Goal: Task Accomplishment & Management: Manage account settings

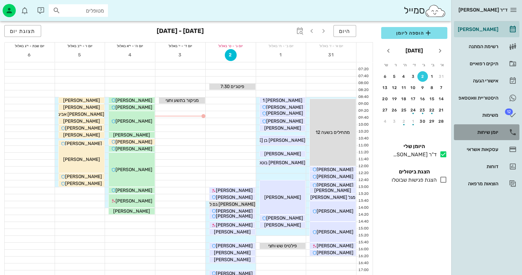
click at [489, 132] on div "יומן שיחות" at bounding box center [478, 131] width 42 height 5
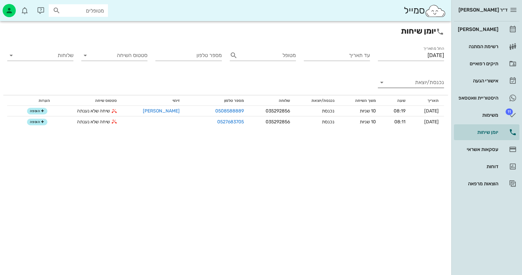
click at [424, 80] on input "נכנסת/יוצאת" at bounding box center [416, 82] width 56 height 11
click at [425, 50] on label "החל מתאריך" at bounding box center [433, 48] width 21 height 5
click at [425, 50] on input "[DATE]" at bounding box center [411, 55] width 66 height 11
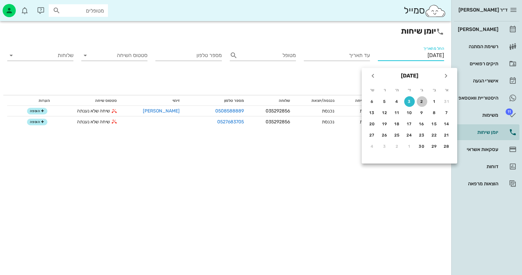
click at [420, 100] on div "2" at bounding box center [422, 101] width 11 height 5
type input "[DATE]"
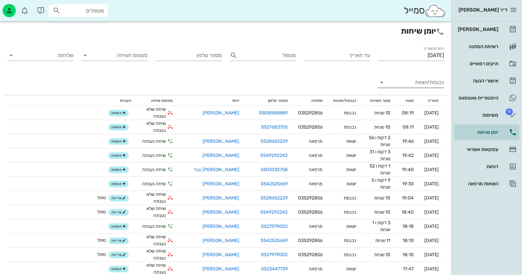
click at [427, 84] on input "נכנסת/יוצאת" at bounding box center [416, 82] width 56 height 11
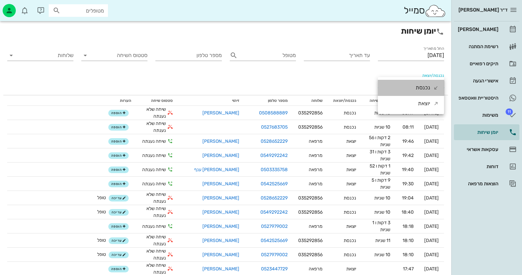
click at [425, 88] on div "נכנסת" at bounding box center [423, 88] width 14 height 16
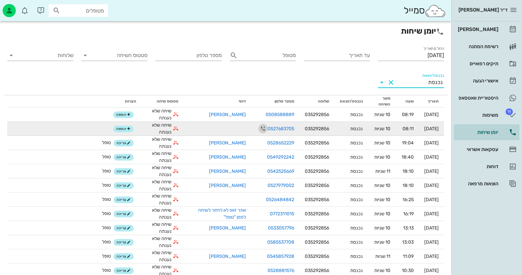
click at [259, 127] on icon "button" at bounding box center [263, 128] width 8 height 8
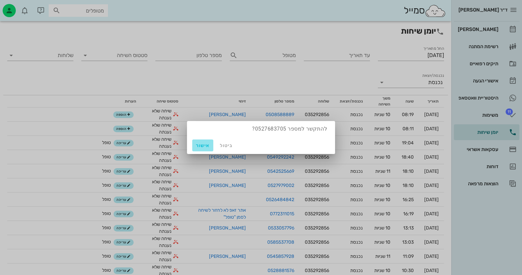
click at [206, 145] on span "אישור" at bounding box center [203, 146] width 16 height 6
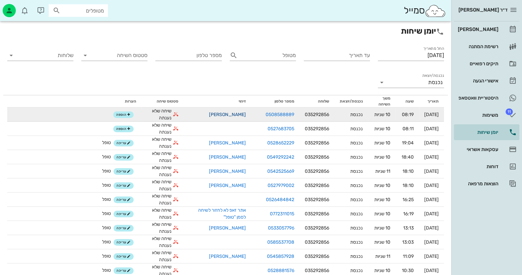
click at [226, 114] on link "[PERSON_NAME]" at bounding box center [227, 115] width 37 height 6
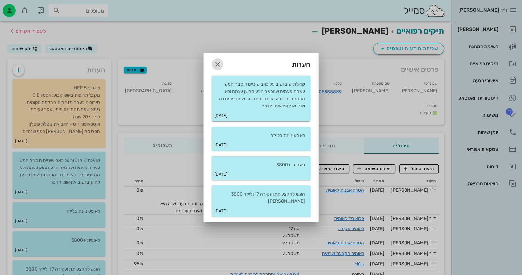
click at [217, 66] on icon "button" at bounding box center [218, 64] width 8 height 8
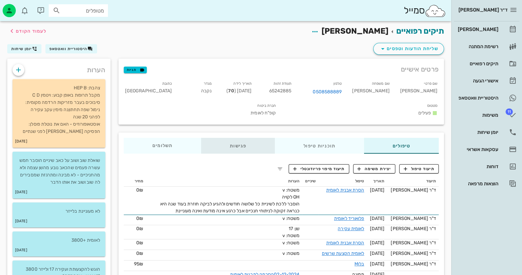
click at [239, 138] on div "פגישות" at bounding box center [238, 146] width 74 height 16
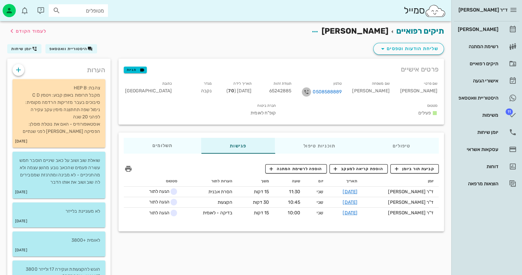
click at [310, 91] on icon "button" at bounding box center [307, 92] width 8 height 8
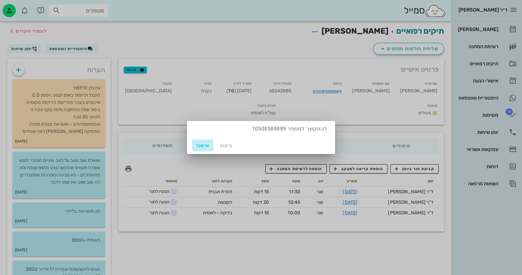
click at [200, 145] on span "אישור" at bounding box center [203, 146] width 16 height 6
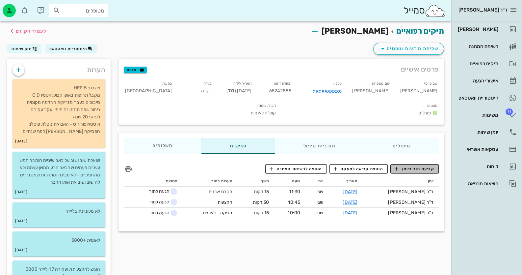
click at [416, 166] on span "קביעת תור ביומן" at bounding box center [415, 169] width 40 height 6
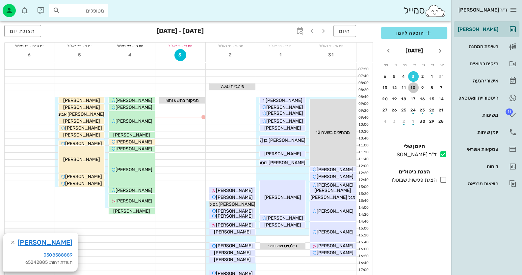
click at [413, 89] on div "10" at bounding box center [413, 87] width 11 height 5
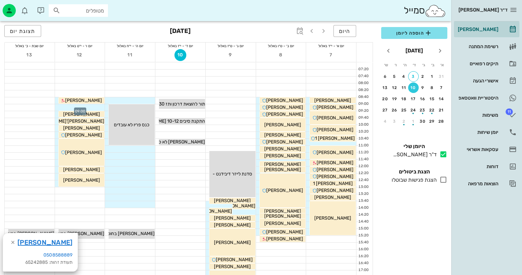
click at [96, 107] on div at bounding box center [80, 107] width 50 height 7
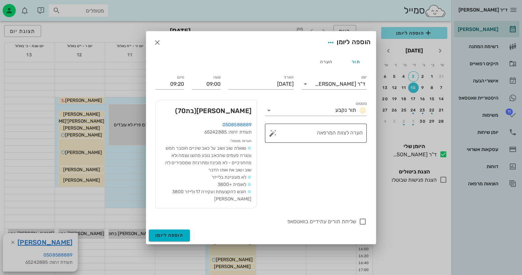
click at [273, 136] on button "button" at bounding box center [273, 133] width 8 height 8
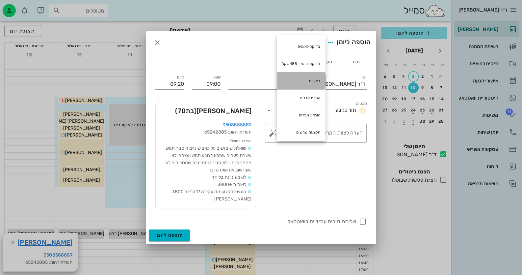
click at [317, 80] on div "ביקורת" at bounding box center [301, 80] width 49 height 17
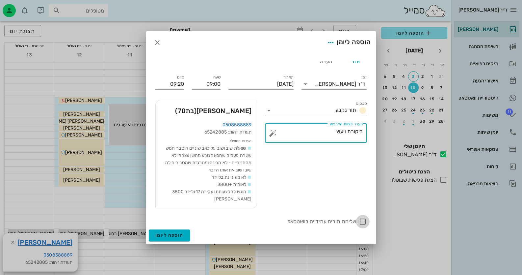
type textarea "ביקורת ויעוץ"
click at [362, 217] on div at bounding box center [362, 221] width 11 height 11
checkbox input "true"
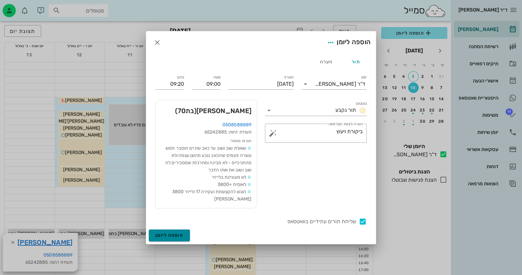
click at [179, 232] on span "הוספה ליומן" at bounding box center [169, 235] width 28 height 6
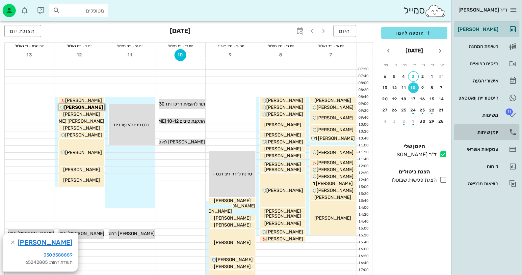
click at [490, 132] on div "יומן שיחות" at bounding box center [478, 131] width 42 height 5
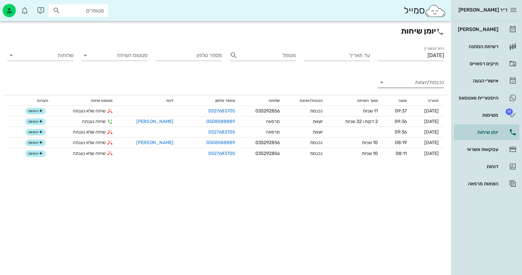
click at [418, 82] on input "נכנסת/יוצאת" at bounding box center [416, 82] width 56 height 11
click at [422, 89] on div "נכנסת" at bounding box center [423, 88] width 14 height 16
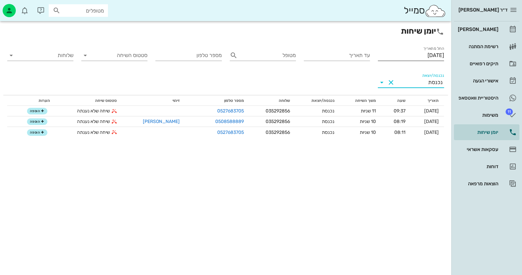
click at [422, 57] on input "[DATE]" at bounding box center [411, 55] width 66 height 11
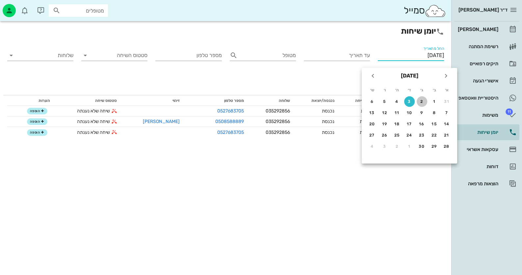
click at [424, 100] on div "2" at bounding box center [422, 101] width 11 height 5
type input "[DATE]"
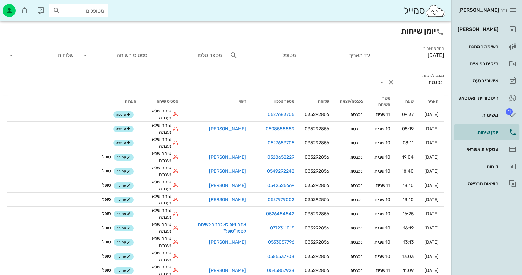
click at [429, 80] on div "נכנסת" at bounding box center [435, 82] width 14 height 6
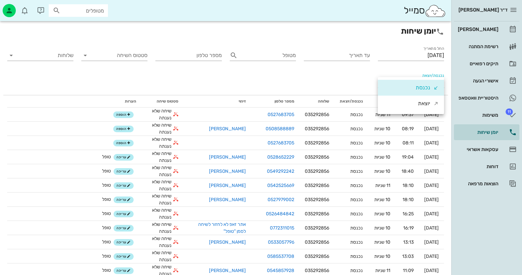
click at [428, 87] on div "נכנסת" at bounding box center [423, 88] width 14 height 16
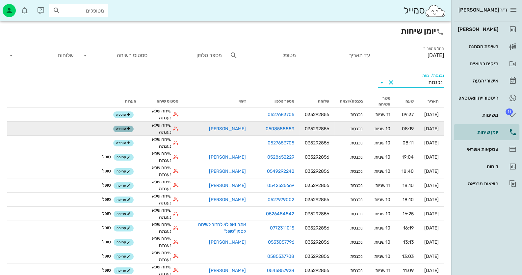
click at [116, 128] on span "הוספה" at bounding box center [123, 129] width 14 height 4
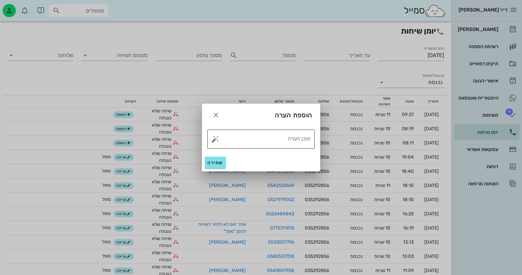
click at [214, 138] on button "button" at bounding box center [215, 139] width 8 height 8
click at [245, 134] on div "טופל" at bounding box center [243, 131] width 49 height 17
type textarea "טופל"
click at [212, 160] on span "שמירה" at bounding box center [215, 163] width 16 height 6
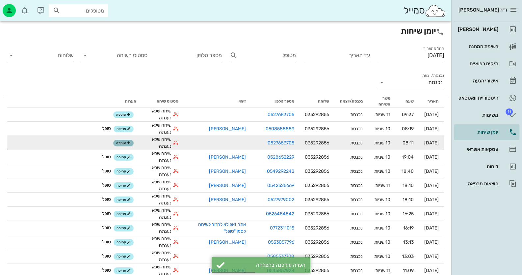
click at [116, 141] on span "הוספה" at bounding box center [123, 143] width 14 height 4
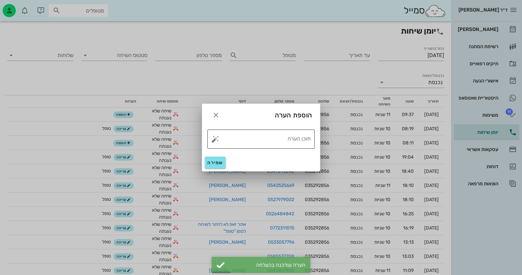
click at [214, 138] on button "button" at bounding box center [215, 139] width 8 height 8
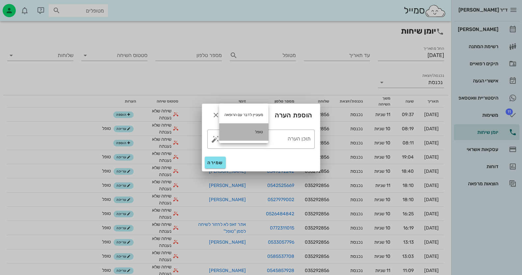
click at [251, 130] on div "טופל" at bounding box center [243, 131] width 49 height 17
type textarea "טופל"
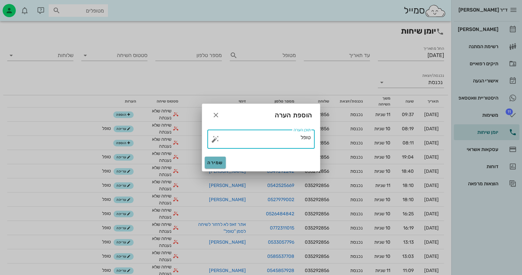
click at [222, 161] on span "שמירה" at bounding box center [215, 163] width 16 height 6
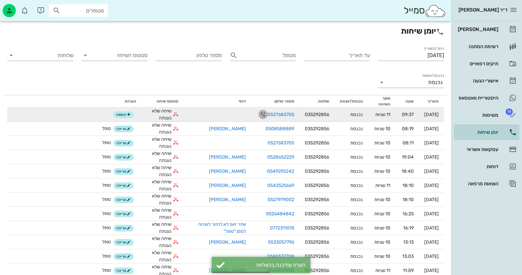
click at [259, 112] on icon "button" at bounding box center [263, 114] width 8 height 8
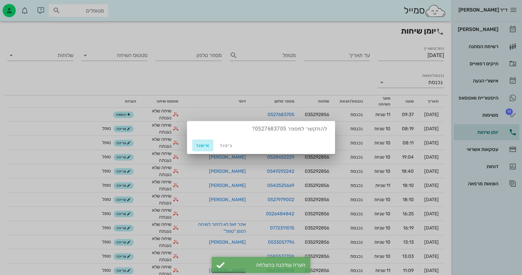
click at [206, 145] on span "אישור" at bounding box center [203, 146] width 16 height 6
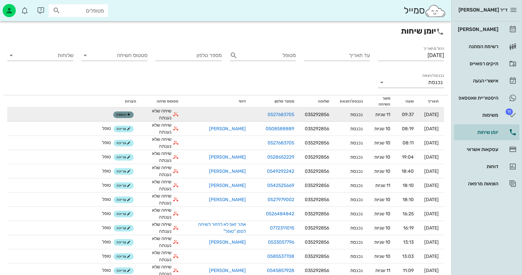
click at [116, 115] on span "הוספה" at bounding box center [123, 115] width 14 height 4
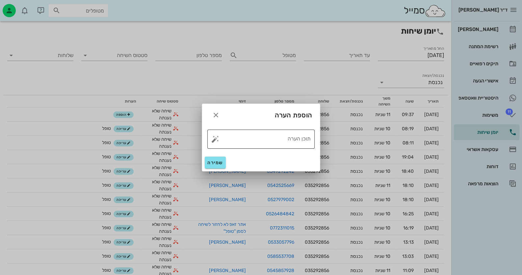
click at [214, 139] on button "button" at bounding box center [215, 139] width 8 height 8
click at [259, 132] on div "טופל" at bounding box center [243, 131] width 49 height 17
type textarea "טופל"
click at [218, 162] on span "שמירה" at bounding box center [215, 163] width 16 height 6
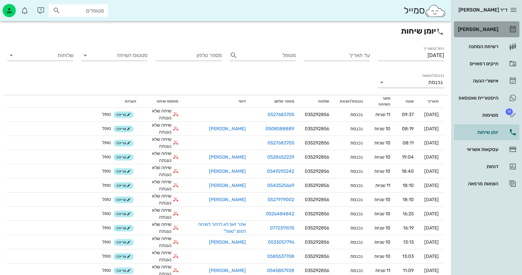
click at [489, 31] on div "[PERSON_NAME]" at bounding box center [478, 29] width 42 height 5
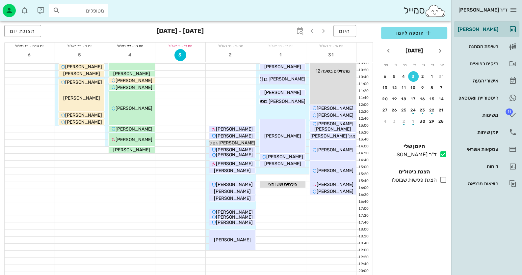
scroll to position [66, 0]
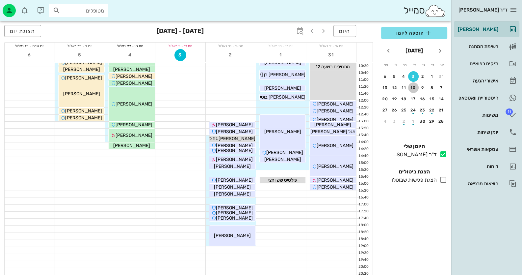
click at [417, 87] on div "10" at bounding box center [413, 87] width 11 height 5
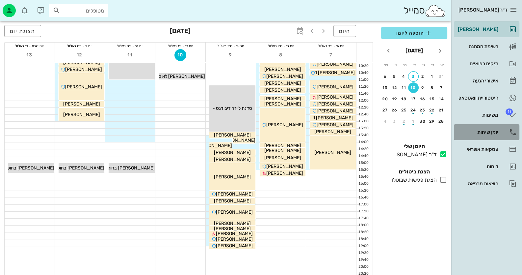
click at [490, 132] on div "יומן שיחות" at bounding box center [478, 131] width 42 height 5
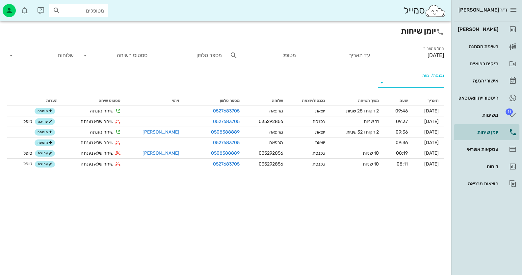
click at [430, 82] on input "נכנסת/יוצאת" at bounding box center [416, 82] width 56 height 11
click at [423, 87] on div "נכנסת" at bounding box center [423, 88] width 14 height 16
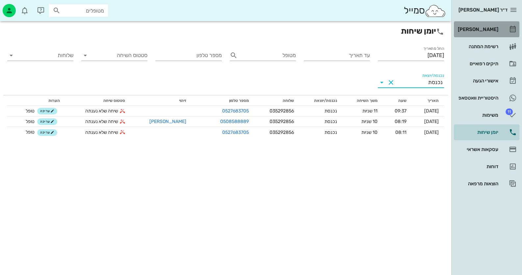
click at [494, 30] on div "[PERSON_NAME]" at bounding box center [478, 29] width 42 height 5
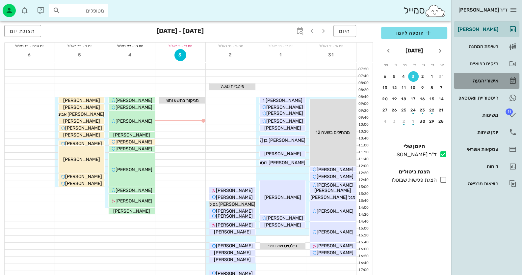
click at [491, 81] on div "אישורי הגעה" at bounding box center [478, 80] width 42 height 5
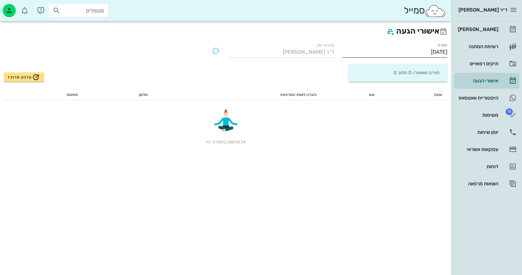
click at [409, 51] on input "[DATE]" at bounding box center [394, 52] width 105 height 11
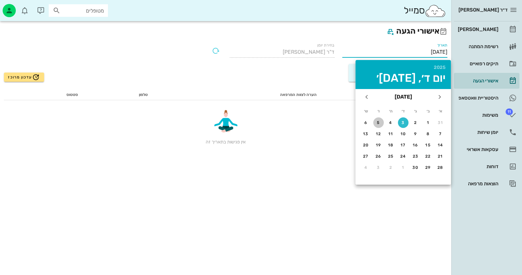
click at [379, 121] on div "5" at bounding box center [378, 122] width 11 height 5
type input "[DATE]"
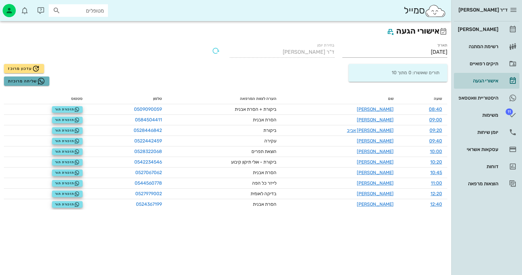
click at [40, 79] on icon "button" at bounding box center [41, 81] width 8 height 8
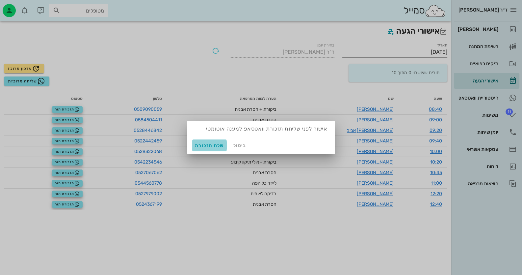
click at [209, 143] on span "שלח תזכורת" at bounding box center [209, 146] width 29 height 6
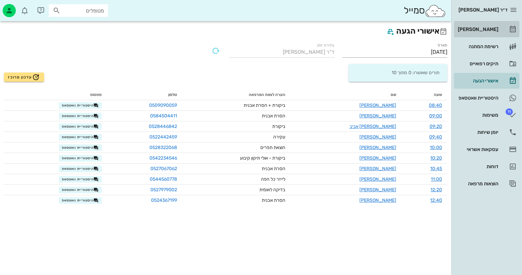
click at [490, 27] on div "[PERSON_NAME]" at bounding box center [478, 29] width 42 height 5
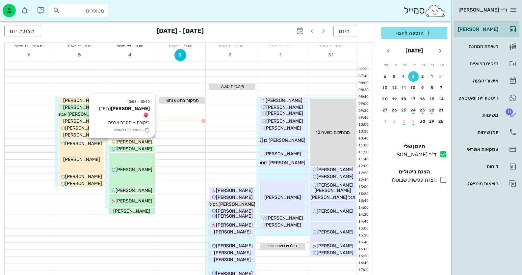
click at [130, 142] on span "[PERSON_NAME]" at bounding box center [134, 142] width 37 height 6
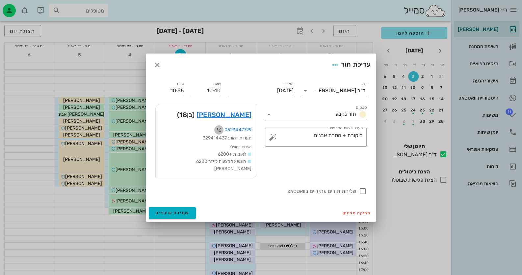
click at [220, 132] on icon "button" at bounding box center [219, 130] width 8 height 8
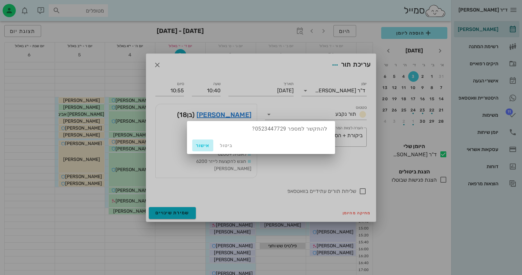
click at [201, 146] on span "אישור" at bounding box center [203, 146] width 16 height 6
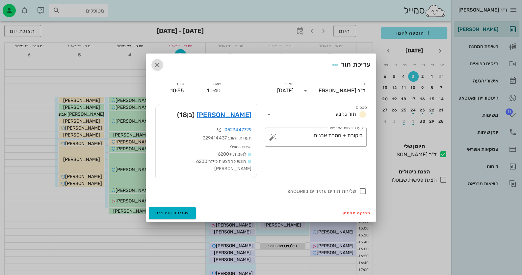
click at [160, 69] on icon "button" at bounding box center [157, 65] width 8 height 8
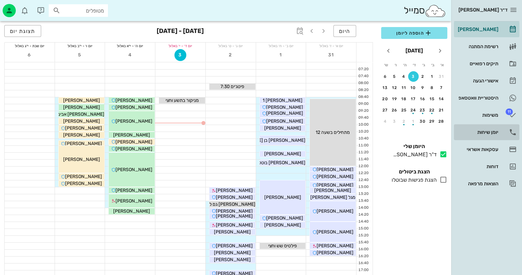
click at [487, 136] on div "יומן שיחות" at bounding box center [478, 132] width 42 height 11
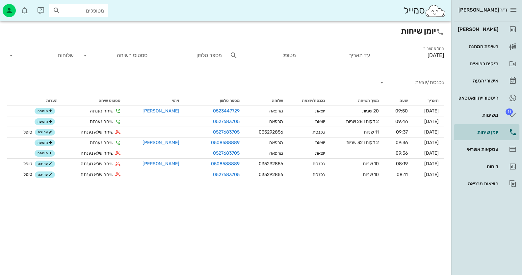
click at [431, 82] on input "נכנסת/יוצאת" at bounding box center [416, 82] width 56 height 11
click at [425, 87] on div "נכנסת" at bounding box center [423, 88] width 14 height 16
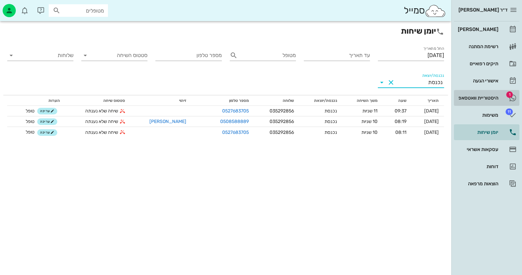
click at [471, 99] on div "היסטוריית וואטסאפ" at bounding box center [478, 97] width 42 height 5
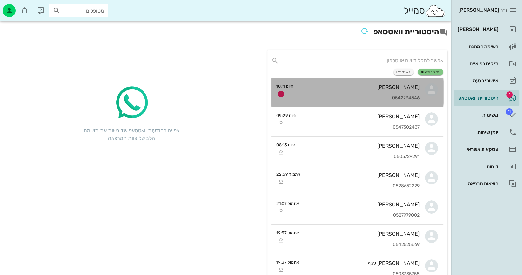
click at [402, 93] on div "[PERSON_NAME] 0542234546" at bounding box center [359, 92] width 121 height 29
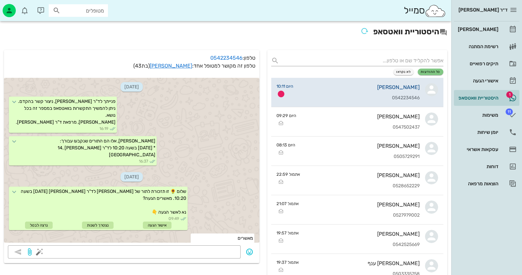
scroll to position [136, 0]
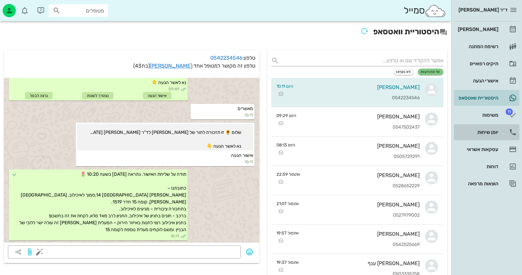
click at [494, 133] on div "יומן שיחות" at bounding box center [478, 131] width 42 height 5
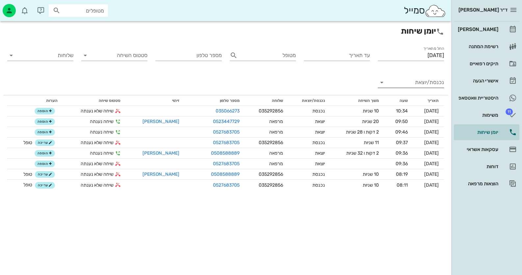
click at [430, 80] on input "נכנסת/יוצאת" at bounding box center [416, 82] width 56 height 11
click at [429, 85] on div "נכנסת" at bounding box center [423, 88] width 14 height 16
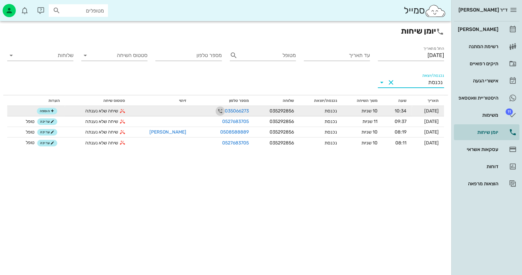
click at [216, 110] on icon "button" at bounding box center [220, 111] width 8 height 8
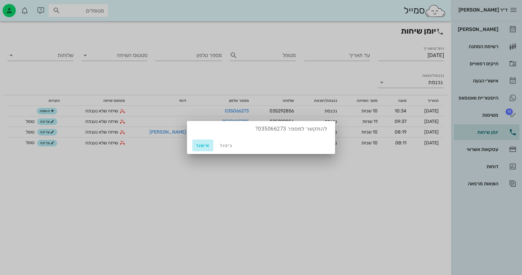
click at [207, 146] on span "אישור" at bounding box center [203, 146] width 16 height 6
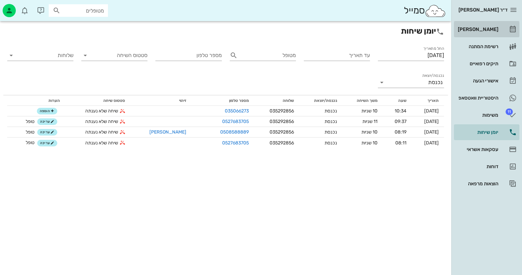
click at [491, 28] on div "[PERSON_NAME]" at bounding box center [478, 29] width 42 height 5
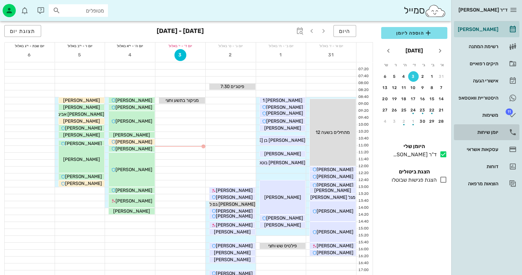
click at [493, 131] on div "יומן שיחות" at bounding box center [478, 131] width 42 height 5
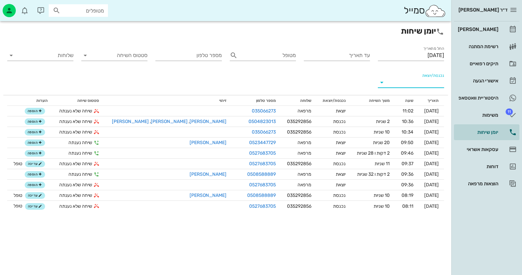
click at [405, 82] on input "נכנסת/יוצאת" at bounding box center [416, 82] width 56 height 11
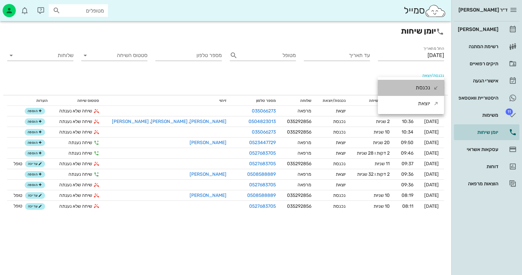
click at [426, 88] on div "נכנסת" at bounding box center [423, 88] width 14 height 16
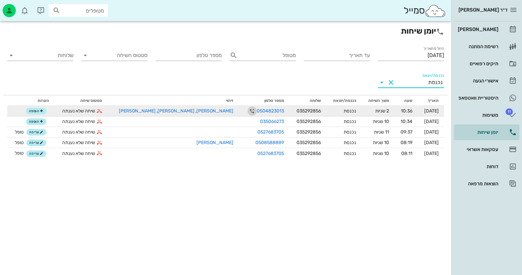
click at [248, 109] on icon "button" at bounding box center [252, 111] width 8 height 8
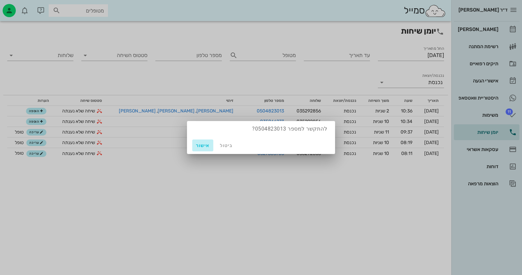
click at [205, 143] on span "אישור" at bounding box center [203, 146] width 16 height 6
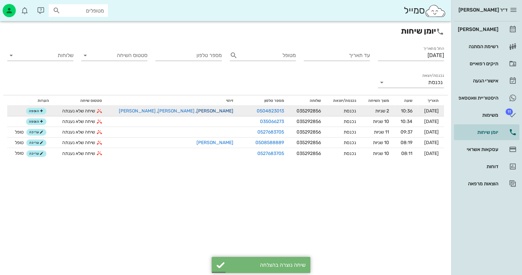
click at [195, 110] on link "[PERSON_NAME]" at bounding box center [214, 111] width 39 height 6
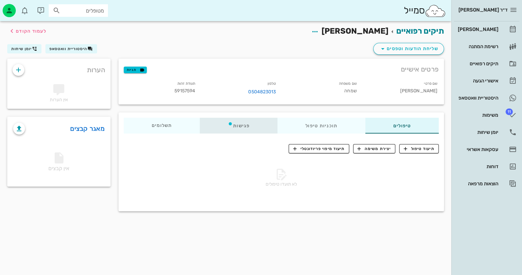
click at [240, 125] on div "פגישות" at bounding box center [239, 126] width 78 height 16
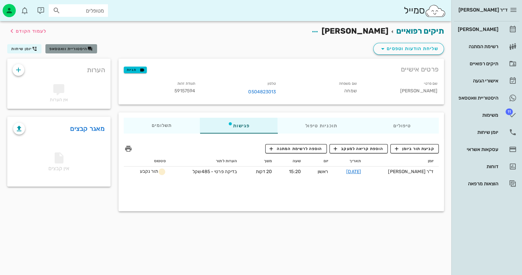
click at [77, 49] on span "היסטוריית וואטסאפ" at bounding box center [68, 48] width 38 height 5
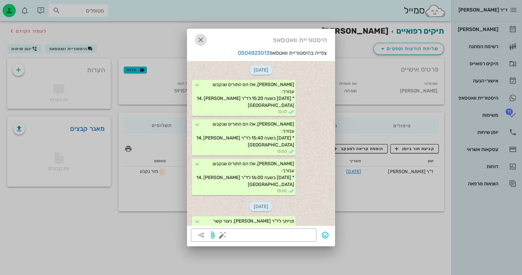
click at [201, 40] on icon "button" at bounding box center [201, 40] width 8 height 8
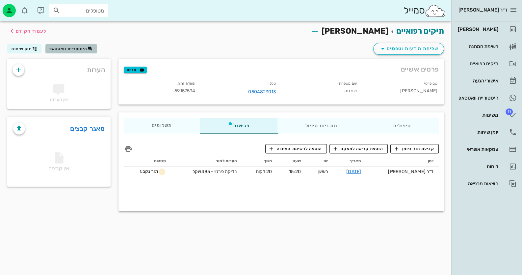
click at [68, 48] on span "היסטוריית וואטסאפ" at bounding box center [68, 48] width 38 height 5
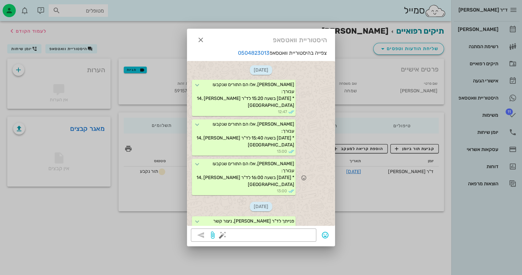
scroll to position [56, 0]
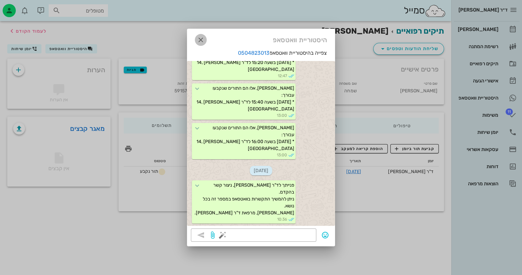
click at [198, 40] on icon "button" at bounding box center [201, 40] width 8 height 8
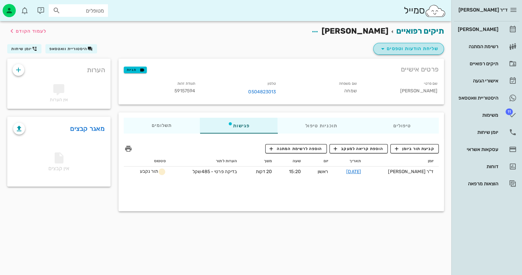
click at [418, 49] on span "שליחת הודעות וטפסים" at bounding box center [409, 49] width 60 height 8
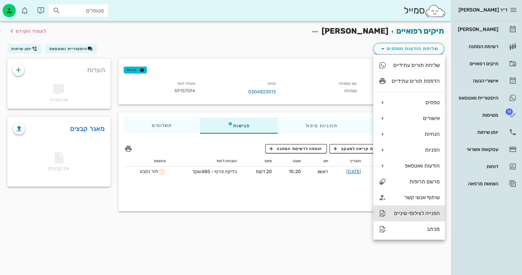
click at [421, 211] on div "הפנייה לצילומי שיניים" at bounding box center [416, 213] width 48 height 6
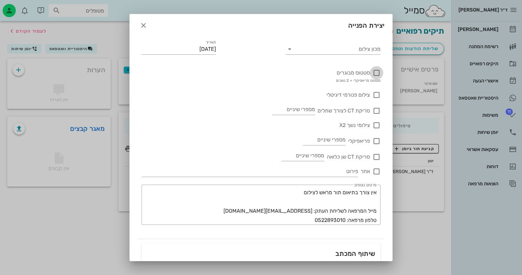
click at [378, 72] on div at bounding box center [376, 72] width 11 height 11
checkbox input "true"
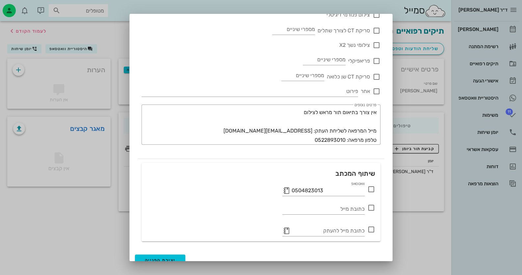
scroll to position [87, 0]
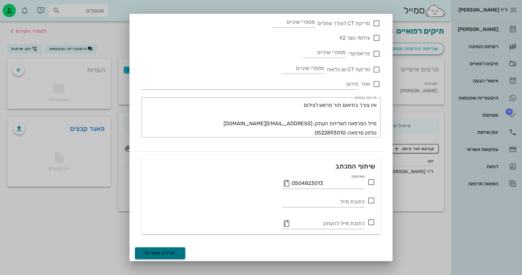
click at [181, 253] on button "יצירת הפנייה" at bounding box center [160, 253] width 50 height 12
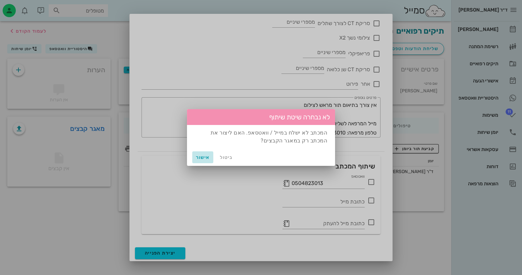
click at [202, 156] on span "אישור" at bounding box center [203, 157] width 16 height 6
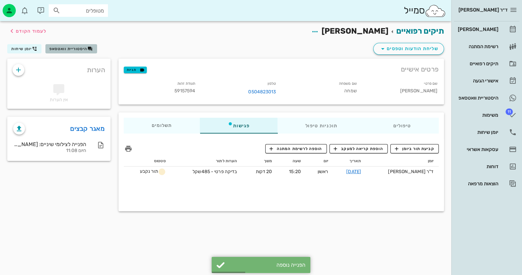
click at [60, 48] on span "היסטוריית וואטסאפ" at bounding box center [68, 48] width 38 height 5
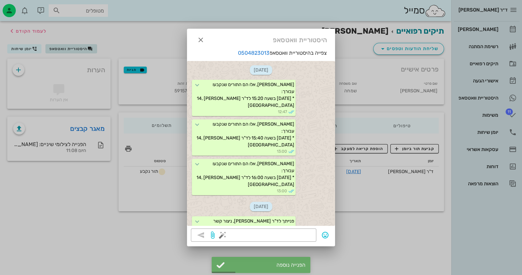
scroll to position [56, 0]
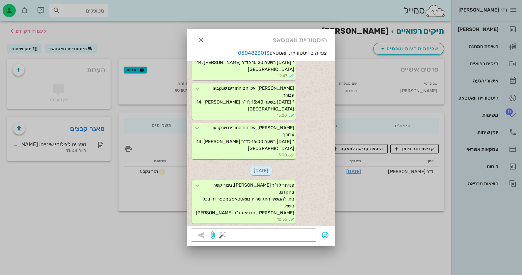
click at [19, 129] on div at bounding box center [261, 137] width 522 height 275
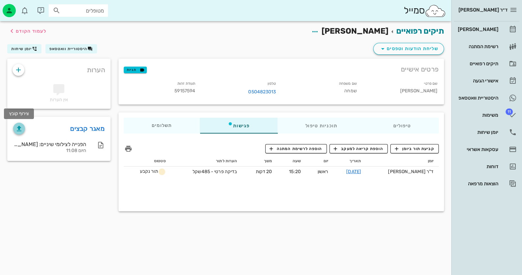
click at [19, 129] on icon "button" at bounding box center [19, 128] width 8 height 8
click at [405, 49] on span "שליחת הודעות וטפסים" at bounding box center [409, 49] width 60 height 8
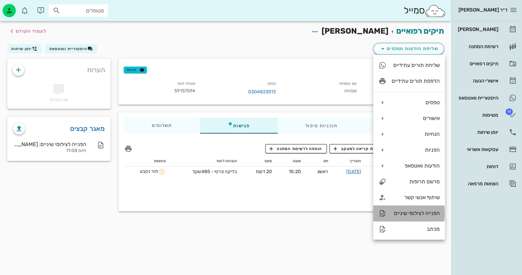
click at [423, 212] on div "הפנייה לצילומי שיניים" at bounding box center [416, 213] width 48 height 6
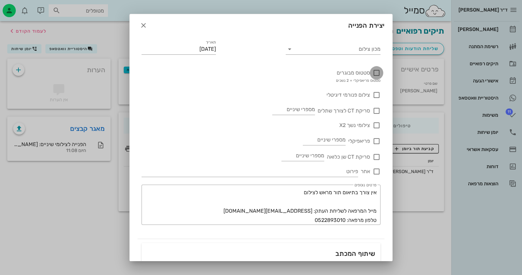
click at [375, 74] on div at bounding box center [376, 72] width 11 height 11
checkbox input "true"
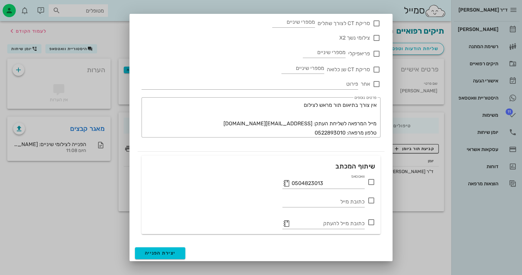
click at [371, 181] on icon at bounding box center [371, 182] width 8 height 8
drag, startPoint x: 176, startPoint y: 250, endPoint x: 183, endPoint y: 248, distance: 6.5
click at [181, 248] on button "יצירת הפנייה" at bounding box center [160, 253] width 50 height 12
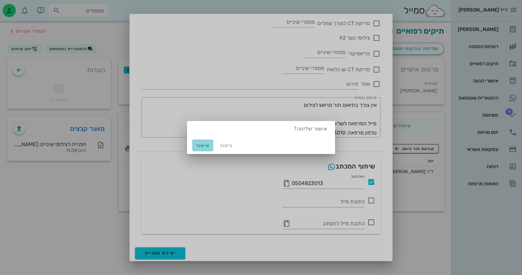
click at [205, 144] on span "אישור" at bounding box center [203, 146] width 16 height 6
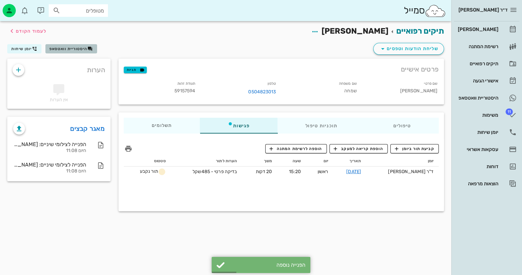
click at [67, 49] on span "היסטוריית וואטסאפ" at bounding box center [68, 48] width 38 height 5
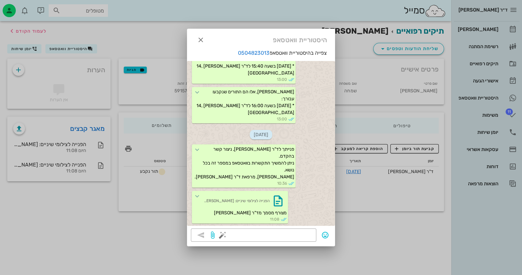
scroll to position [92, 0]
click at [201, 196] on icon at bounding box center [197, 196] width 8 height 8
click at [200, 40] on icon "button" at bounding box center [201, 40] width 8 height 8
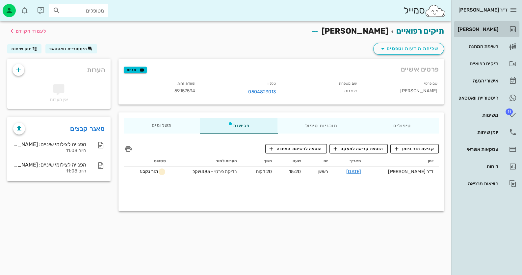
click at [489, 29] on div "[PERSON_NAME]" at bounding box center [478, 29] width 42 height 5
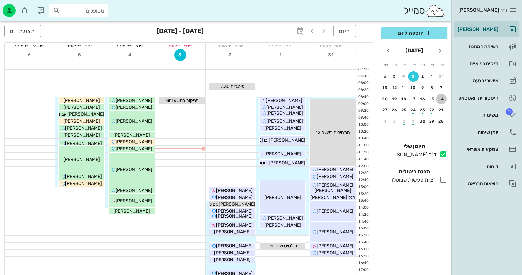
click at [443, 97] on div "14" at bounding box center [441, 98] width 11 height 5
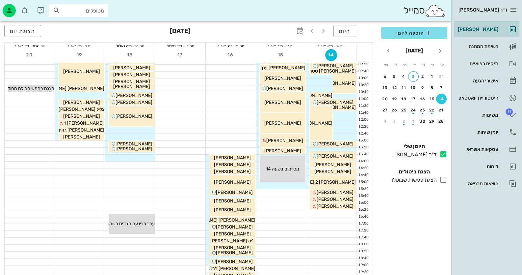
scroll to position [33, 0]
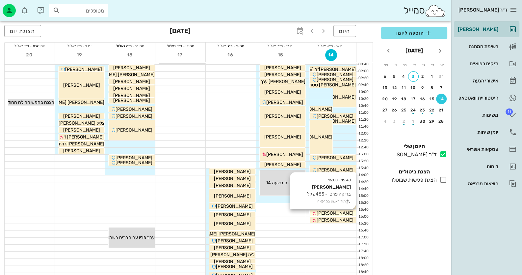
click at [340, 212] on span "[PERSON_NAME]" at bounding box center [335, 213] width 37 height 6
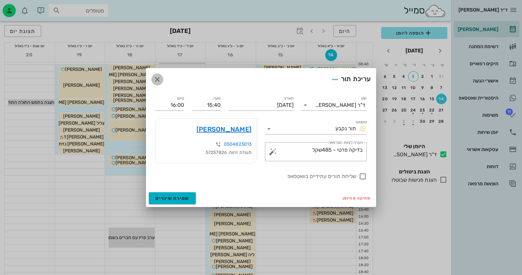
click at [156, 79] on icon "button" at bounding box center [157, 79] width 8 height 8
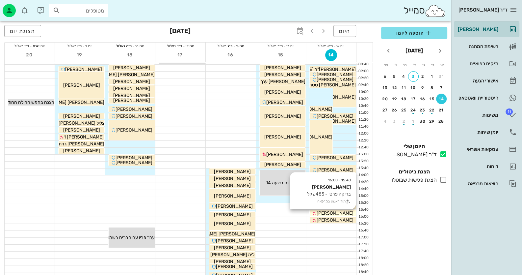
click at [333, 211] on span "[PERSON_NAME]" at bounding box center [335, 213] width 37 height 6
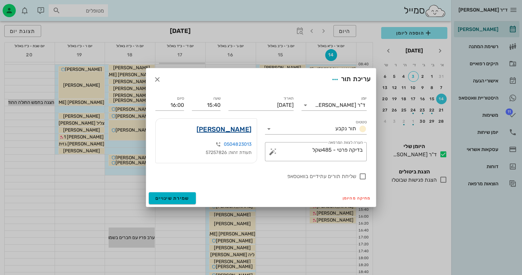
click at [239, 128] on link "[PERSON_NAME]" at bounding box center [224, 129] width 55 height 11
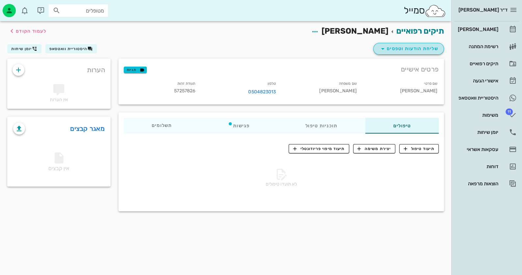
click at [418, 47] on span "שליחת הודעות וטפסים" at bounding box center [409, 49] width 60 height 8
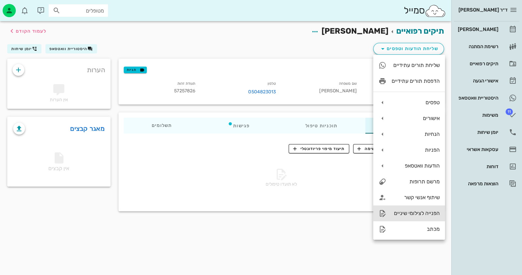
click at [427, 214] on div "הפנייה לצילומי שיניים" at bounding box center [416, 213] width 48 height 6
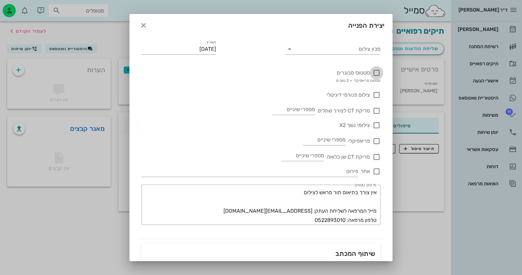
click at [376, 74] on div at bounding box center [376, 72] width 11 height 11
checkbox input "true"
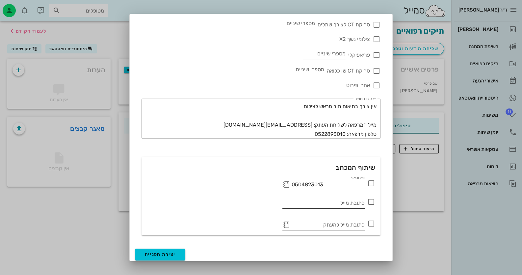
scroll to position [87, 0]
click at [371, 181] on icon at bounding box center [371, 182] width 8 height 8
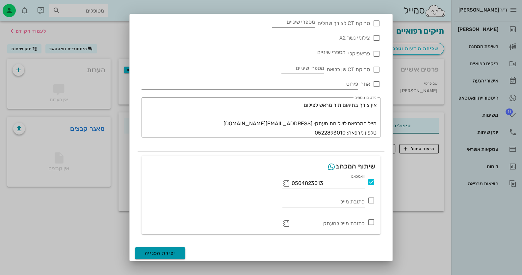
click at [172, 252] on span "יצירת הפנייה" at bounding box center [160, 253] width 31 height 6
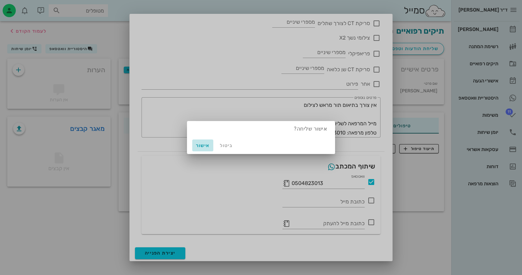
click at [199, 146] on span "אישור" at bounding box center [203, 146] width 16 height 6
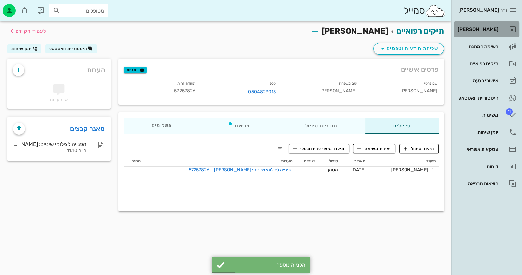
click at [492, 30] on div "[PERSON_NAME]" at bounding box center [478, 29] width 42 height 5
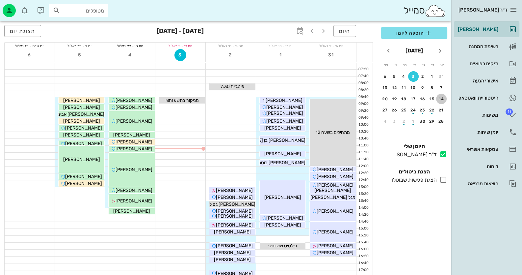
click at [443, 96] on div "14" at bounding box center [441, 98] width 11 height 5
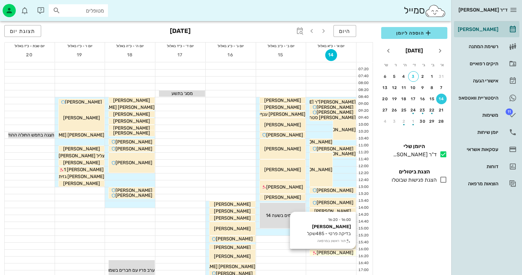
click at [340, 253] on span "[PERSON_NAME]" at bounding box center [335, 253] width 37 height 6
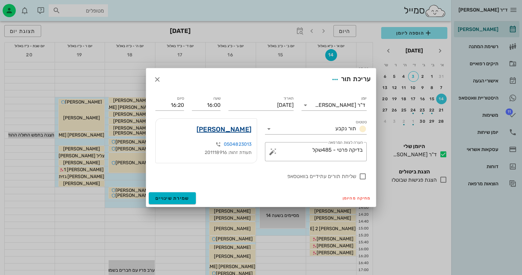
click at [238, 130] on link "[PERSON_NAME]" at bounding box center [224, 129] width 55 height 11
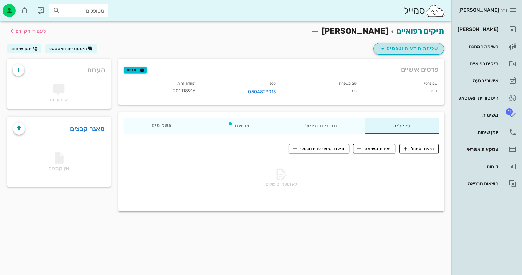
click at [432, 47] on span "שליחת הודעות וטפסים" at bounding box center [409, 49] width 60 height 8
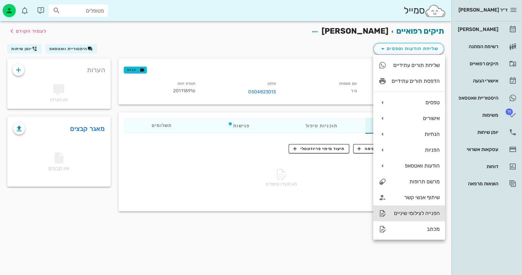
click at [422, 214] on div "הפנייה לצילומי שיניים" at bounding box center [416, 213] width 48 height 6
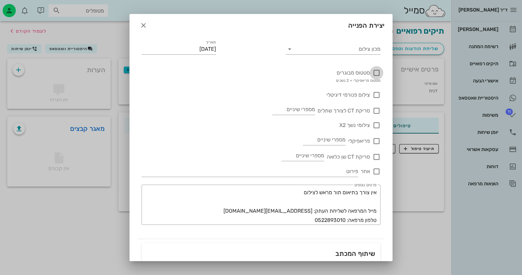
click at [375, 72] on div at bounding box center [376, 72] width 11 height 11
checkbox input "true"
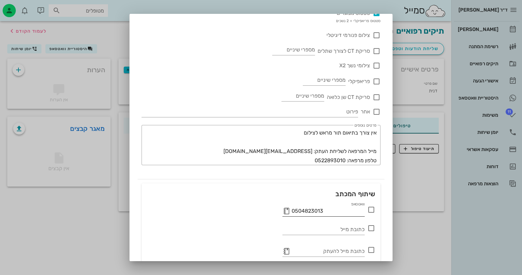
scroll to position [87, 0]
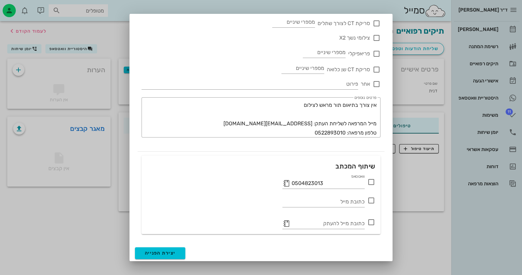
click at [371, 182] on icon at bounding box center [371, 182] width 8 height 8
click at [185, 249] on button "יצירת הפנייה" at bounding box center [160, 253] width 50 height 12
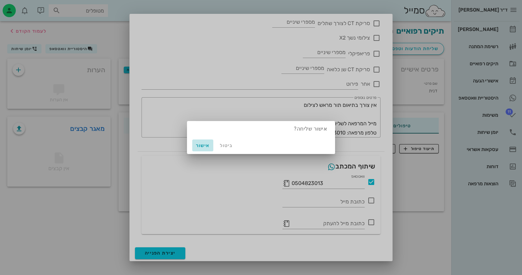
click at [202, 146] on span "אישור" at bounding box center [203, 146] width 16 height 6
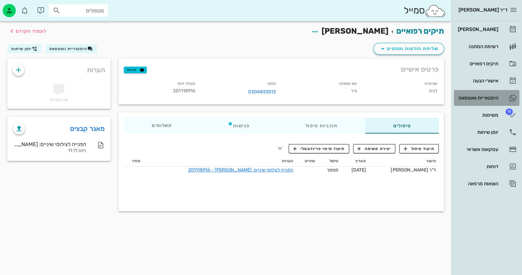
click at [477, 97] on div "היסטוריית וואטסאפ" at bounding box center [478, 97] width 42 height 5
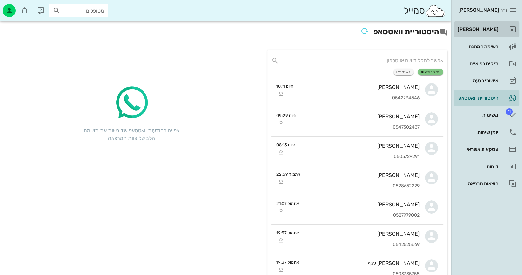
click at [485, 27] on div "[PERSON_NAME]" at bounding box center [478, 29] width 42 height 5
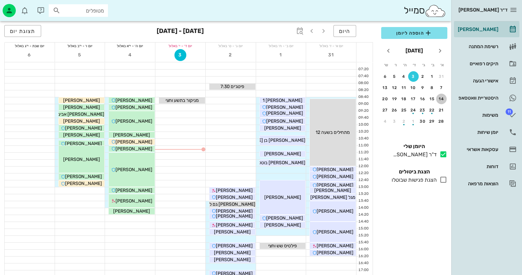
click at [441, 96] on div "14" at bounding box center [441, 98] width 11 height 5
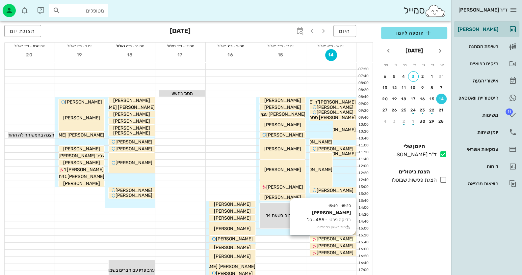
click at [342, 238] on span "[PERSON_NAME]" at bounding box center [335, 239] width 37 height 6
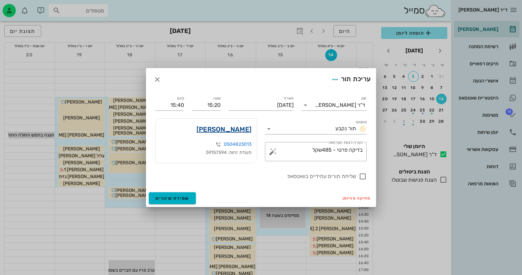
click at [237, 127] on link "[PERSON_NAME]" at bounding box center [224, 129] width 55 height 11
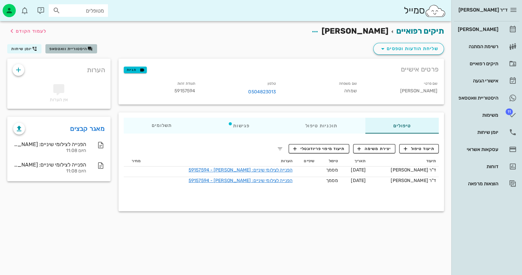
click at [72, 49] on span "היסטוריית וואטסאפ" at bounding box center [68, 48] width 38 height 5
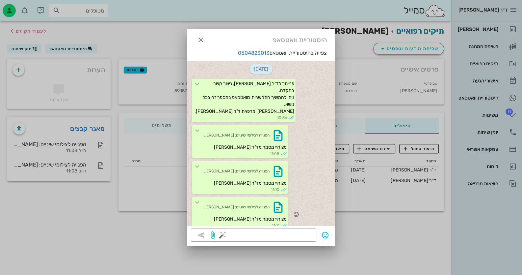
scroll to position [164, 0]
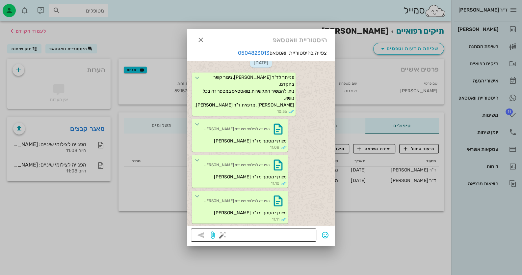
click at [284, 236] on textarea at bounding box center [268, 235] width 89 height 11
type textarea "י"
type textarea "[EMAIL_ADDRESS][DOMAIN_NAME]"
click at [202, 235] on icon "button" at bounding box center [201, 235] width 8 height 8
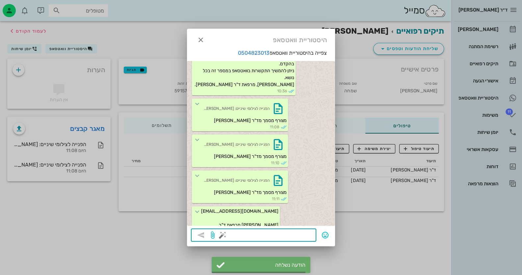
scroll to position [197, 0]
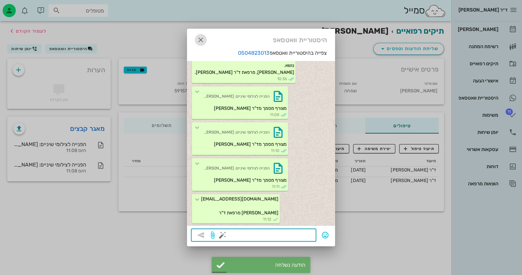
click at [199, 39] on icon "button" at bounding box center [201, 40] width 8 height 8
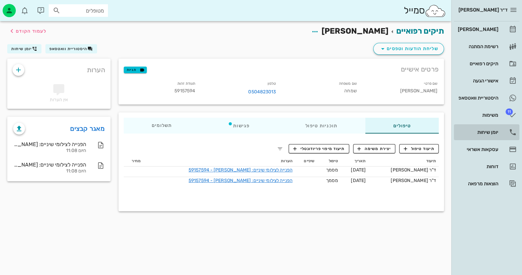
click at [483, 132] on div "יומן שיחות" at bounding box center [478, 131] width 42 height 5
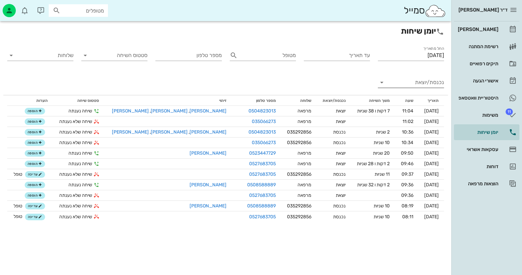
click at [427, 83] on input "נכנסת/יוצאת" at bounding box center [416, 82] width 56 height 11
click at [420, 89] on div "נכנסת" at bounding box center [423, 88] width 14 height 16
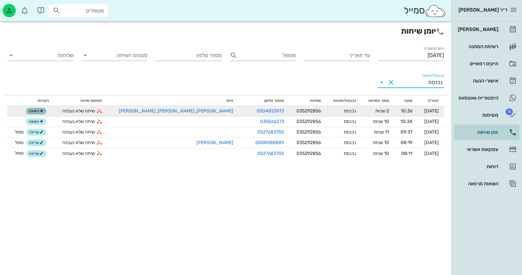
click at [43, 110] on span "הוספה" at bounding box center [36, 111] width 14 height 4
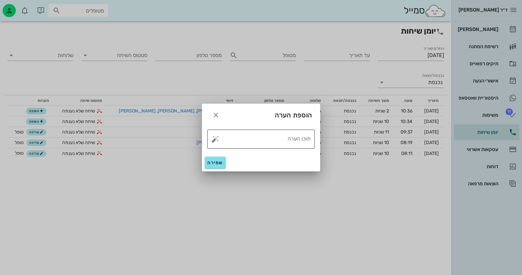
click at [216, 139] on button "button" at bounding box center [215, 139] width 8 height 8
click at [253, 135] on div "טופל" at bounding box center [243, 131] width 49 height 17
type textarea "טופל"
click at [215, 163] on span "שמירה" at bounding box center [215, 163] width 16 height 6
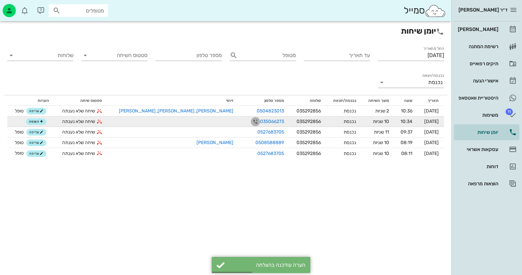
click at [252, 120] on icon "button" at bounding box center [256, 122] width 8 height 8
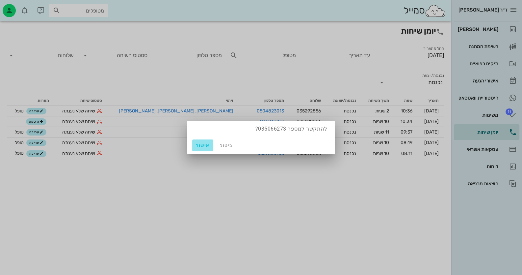
click at [206, 143] on span "אישור" at bounding box center [203, 146] width 16 height 6
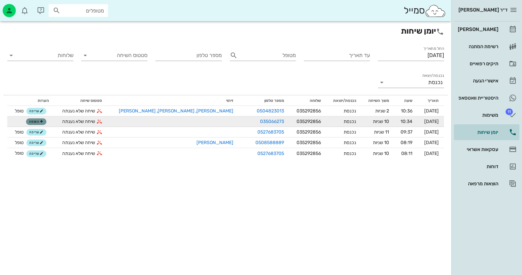
click at [38, 122] on span "הוספה" at bounding box center [36, 122] width 14 height 4
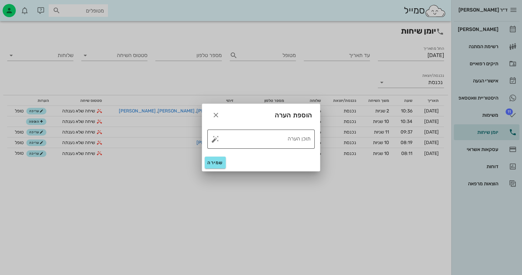
click at [214, 138] on button "button" at bounding box center [215, 139] width 8 height 8
click at [251, 132] on div "טופל" at bounding box center [243, 131] width 49 height 17
type textarea "טופל"
click at [215, 162] on span "שמירה" at bounding box center [215, 163] width 16 height 6
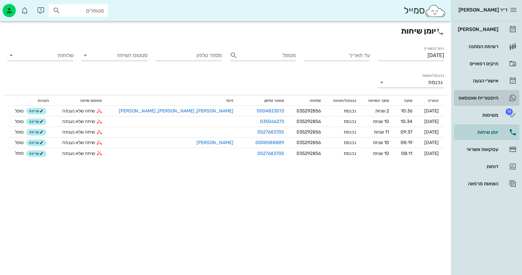
click at [479, 97] on div "היסטוריית וואטסאפ" at bounding box center [478, 97] width 42 height 5
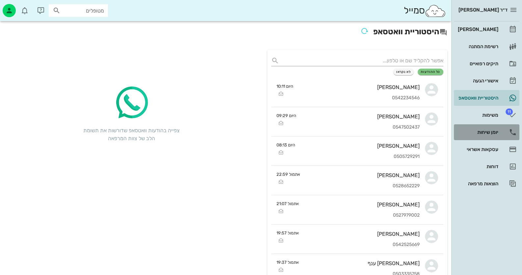
click at [494, 133] on div "יומן שיחות" at bounding box center [478, 131] width 42 height 5
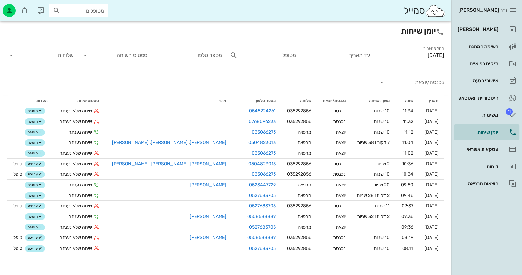
click at [430, 83] on input "נכנסת/יוצאת" at bounding box center [416, 82] width 56 height 11
click at [429, 90] on div "נכנסת" at bounding box center [423, 88] width 14 height 16
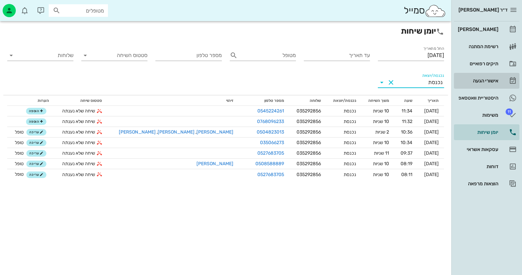
click at [480, 78] on div "אישורי הגעה" at bounding box center [478, 80] width 42 height 5
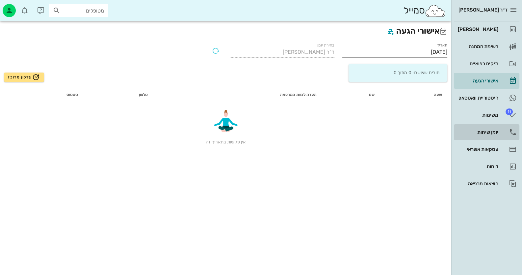
click at [498, 132] on link "יומן שיחות" at bounding box center [487, 132] width 66 height 16
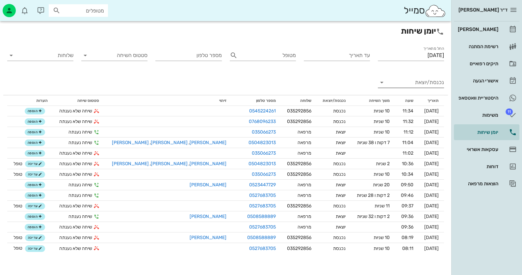
click at [426, 81] on input "נכנסת/יוצאת" at bounding box center [416, 82] width 56 height 11
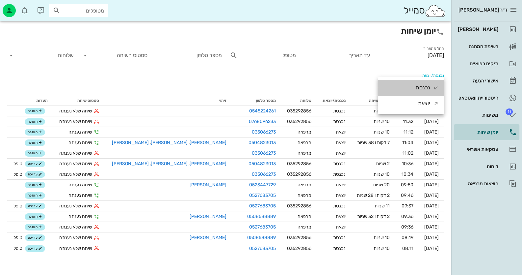
click at [421, 87] on div "נכנסת" at bounding box center [423, 88] width 14 height 16
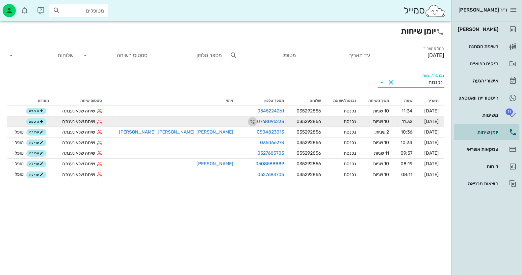
click at [249, 120] on icon "button" at bounding box center [253, 122] width 8 height 8
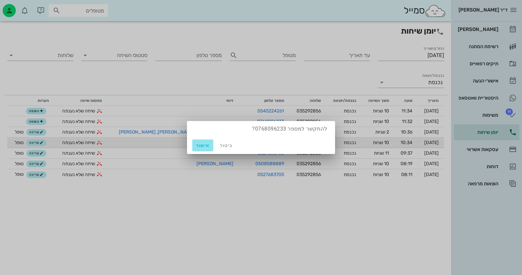
click at [205, 144] on span "אישור" at bounding box center [203, 146] width 16 height 6
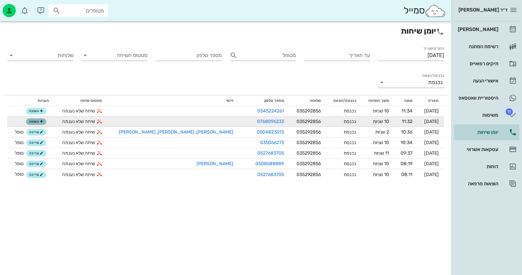
click at [43, 121] on span "הוספה" at bounding box center [36, 122] width 14 height 4
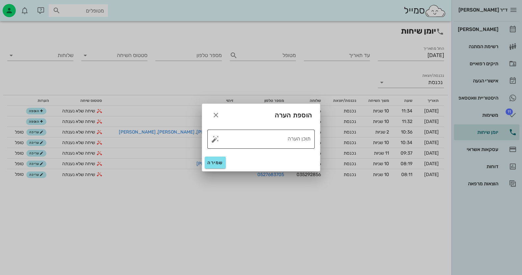
click at [215, 139] on button "button" at bounding box center [215, 139] width 8 height 8
click at [258, 129] on div "טופל" at bounding box center [243, 131] width 49 height 17
type textarea "טופל"
click at [218, 162] on span "שמירה" at bounding box center [215, 163] width 16 height 6
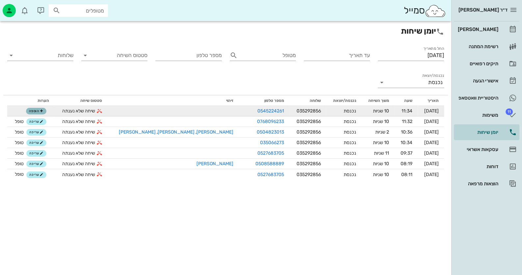
click at [43, 109] on icon "button" at bounding box center [42, 111] width 4 height 4
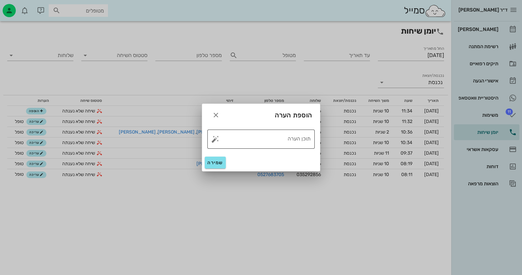
click at [215, 138] on button "button" at bounding box center [215, 139] width 8 height 8
click at [262, 130] on div "טופל" at bounding box center [243, 131] width 49 height 17
type textarea "טופל"
click at [210, 162] on span "שמירה" at bounding box center [215, 163] width 16 height 6
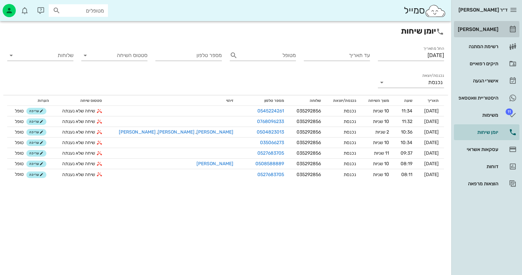
click at [488, 28] on div "[PERSON_NAME]" at bounding box center [478, 29] width 42 height 5
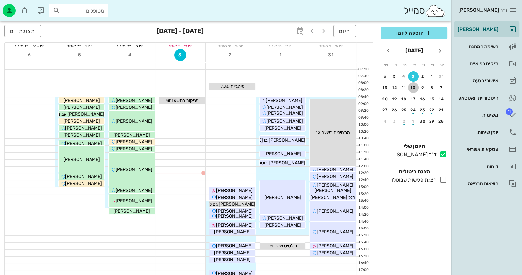
click at [415, 86] on div "10" at bounding box center [413, 87] width 11 height 5
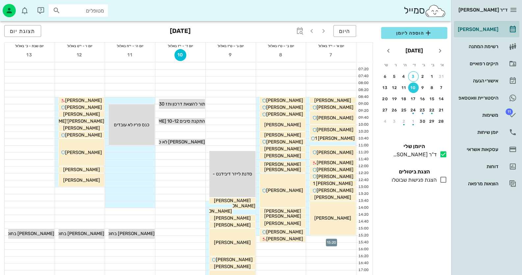
scroll to position [33, 0]
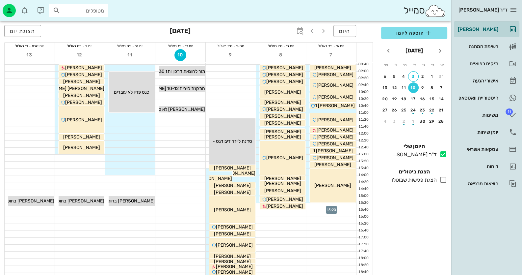
click at [344, 204] on div at bounding box center [331, 206] width 50 height 7
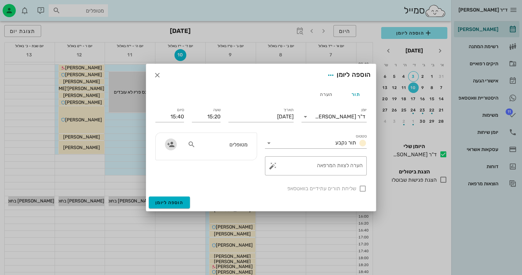
click at [171, 144] on icon "button" at bounding box center [171, 144] width 8 height 8
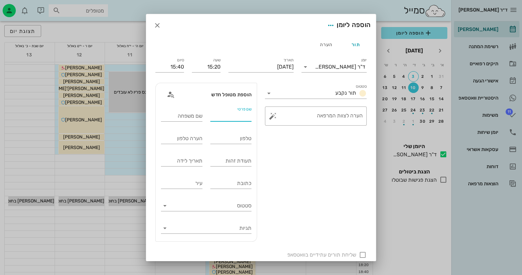
click at [241, 117] on input "שם פרטי" at bounding box center [230, 116] width 41 height 11
type input "s"
type input "[PERSON_NAME]"
click at [200, 116] on input "שם משפחה" at bounding box center [181, 116] width 41 height 11
type input "[PERSON_NAME]"
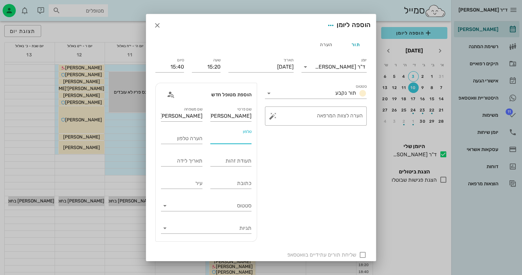
click at [217, 138] on input "טלפון" at bounding box center [230, 138] width 41 height 11
type input "0545224261"
click at [362, 253] on div at bounding box center [362, 254] width 11 height 11
checkbox input "true"
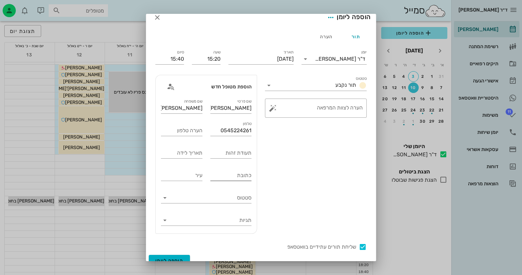
scroll to position [16, 0]
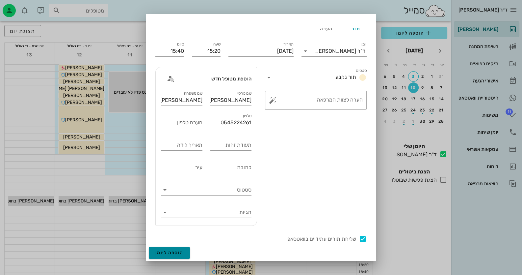
click at [179, 252] on span "הוספה ליומן" at bounding box center [169, 253] width 28 height 6
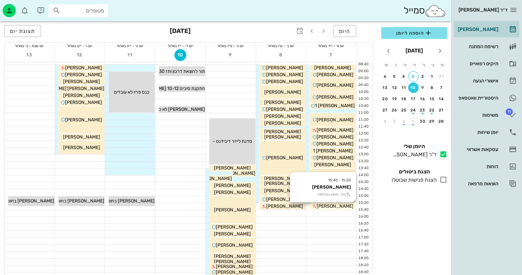
click at [341, 204] on span "[PERSON_NAME]" at bounding box center [335, 206] width 37 height 6
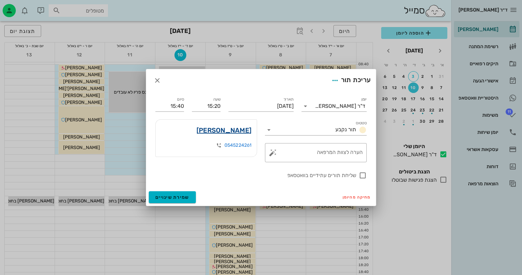
click at [243, 130] on link "[PERSON_NAME]" at bounding box center [224, 130] width 55 height 11
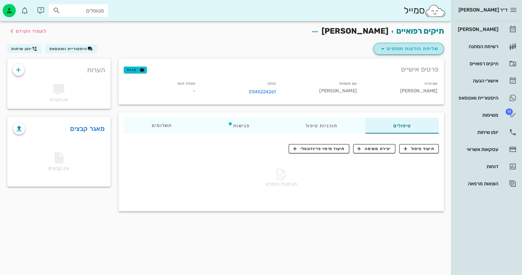
click at [413, 48] on span "שליחת הודעות וטפסים" at bounding box center [409, 49] width 60 height 8
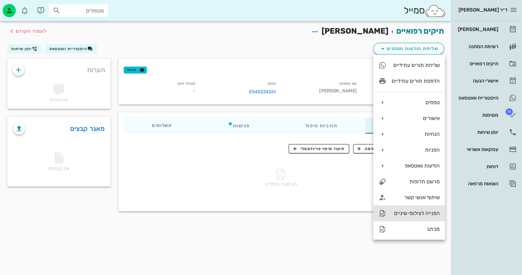
click at [423, 211] on div "הפנייה לצילומי שיניים" at bounding box center [416, 213] width 48 height 6
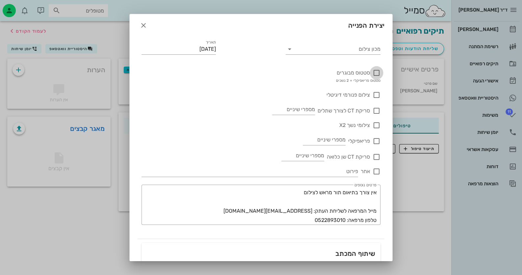
click at [378, 71] on div at bounding box center [376, 72] width 11 height 11
checkbox input "true"
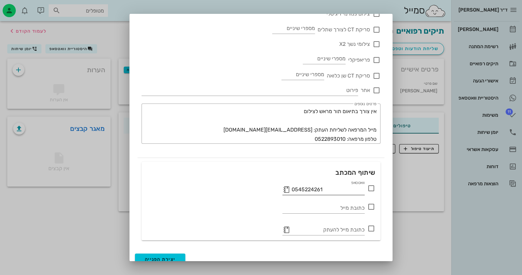
scroll to position [87, 0]
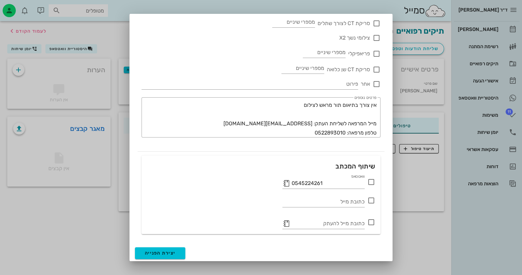
click at [372, 182] on icon at bounding box center [371, 182] width 8 height 8
click at [169, 253] on span "יצירת הפנייה" at bounding box center [160, 253] width 31 height 6
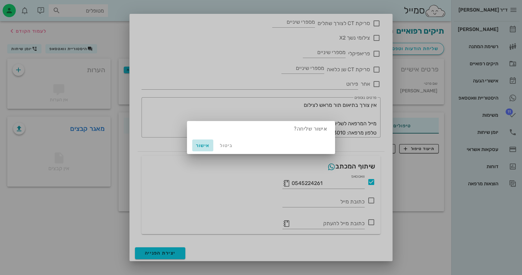
click at [201, 143] on span "אישור" at bounding box center [203, 146] width 16 height 6
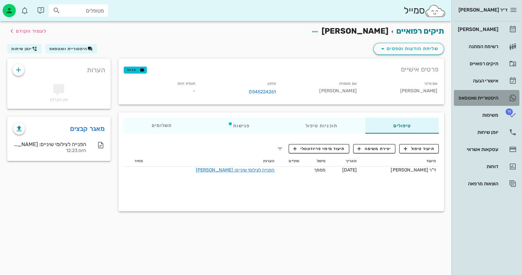
click at [491, 95] on div "היסטוריית וואטסאפ" at bounding box center [478, 97] width 42 height 5
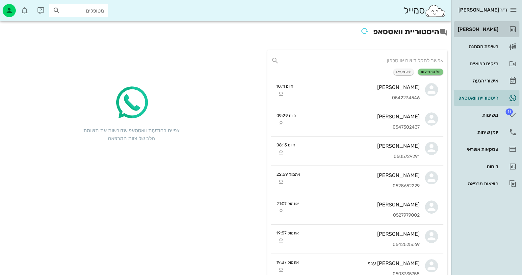
click at [490, 28] on div "[PERSON_NAME]" at bounding box center [478, 29] width 42 height 5
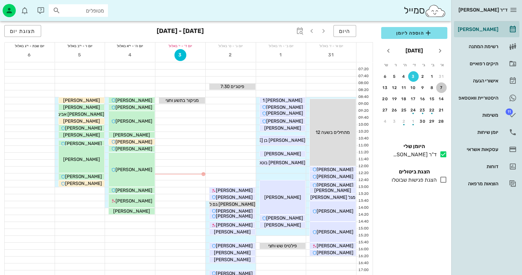
click at [440, 86] on div "7" at bounding box center [441, 87] width 11 height 5
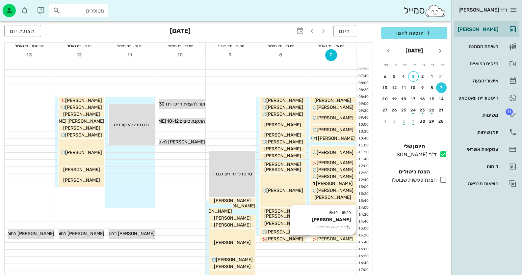
click at [345, 239] on div "[PERSON_NAME]" at bounding box center [333, 238] width 46 height 7
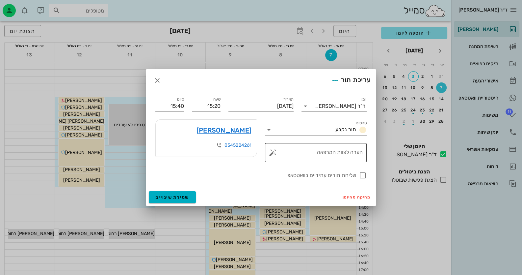
click at [272, 155] on button "button" at bounding box center [273, 152] width 8 height 8
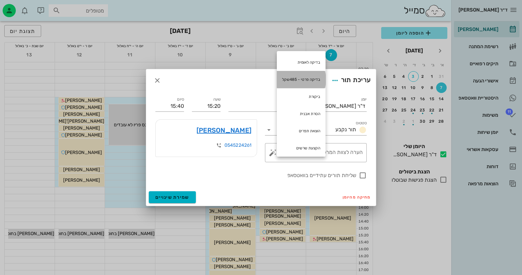
click at [312, 79] on div "בדיקה פרטי - 485שקל" at bounding box center [301, 79] width 49 height 17
type textarea "בדיקה פרטי - 485שקל"
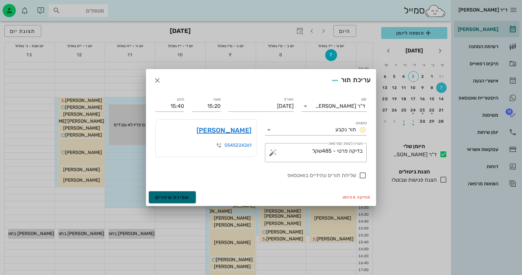
click at [177, 197] on span "שמירת שינויים" at bounding box center [172, 197] width 34 height 6
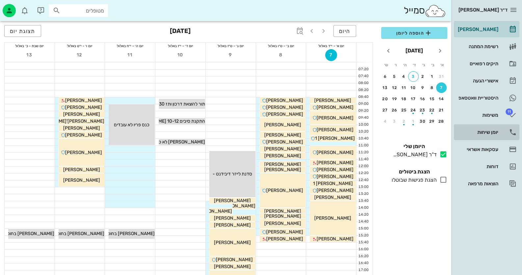
click at [496, 131] on div "יומן שיחות" at bounding box center [478, 131] width 42 height 5
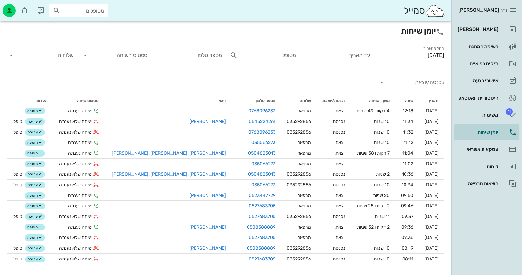
click at [424, 82] on input "נכנסת/יוצאת" at bounding box center [416, 82] width 56 height 11
click at [423, 86] on div "נכנסת" at bounding box center [423, 88] width 14 height 16
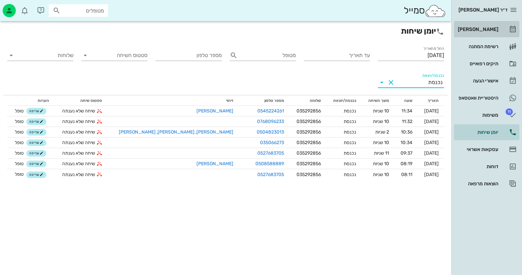
click at [488, 27] on div "[PERSON_NAME]" at bounding box center [478, 29] width 42 height 5
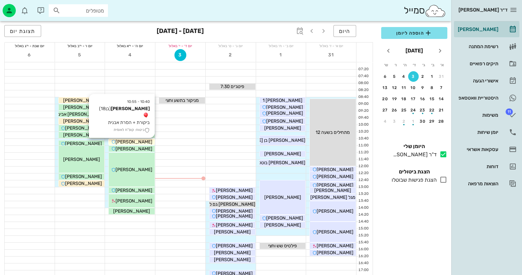
click at [143, 141] on span "[PERSON_NAME]" at bounding box center [134, 142] width 37 height 6
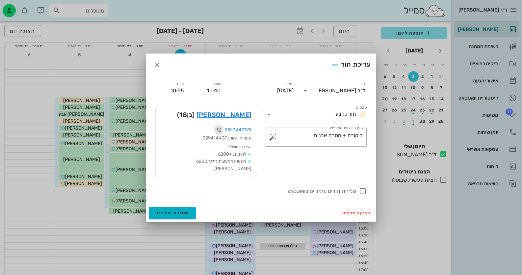
click at [217, 134] on icon "button" at bounding box center [219, 130] width 8 height 8
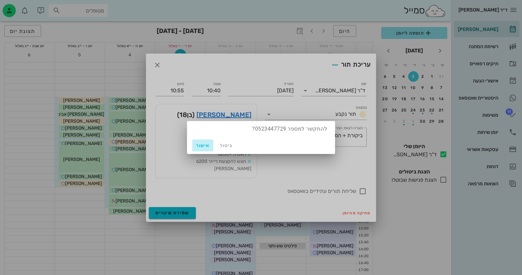
click at [202, 145] on span "אישור" at bounding box center [203, 146] width 16 height 6
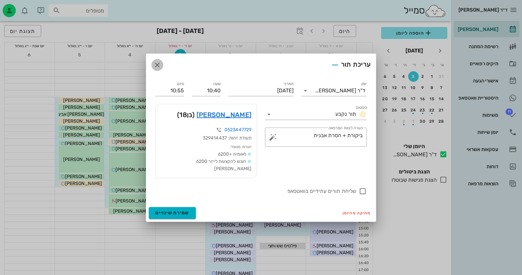
click at [156, 68] on icon "button" at bounding box center [157, 65] width 8 height 8
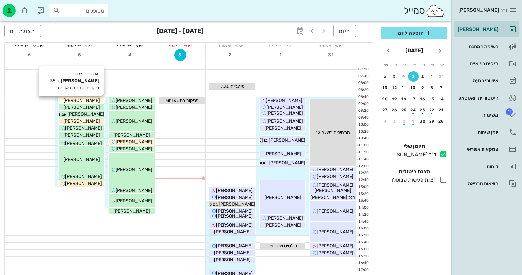
click at [91, 100] on span "[PERSON_NAME]" at bounding box center [81, 100] width 37 height 6
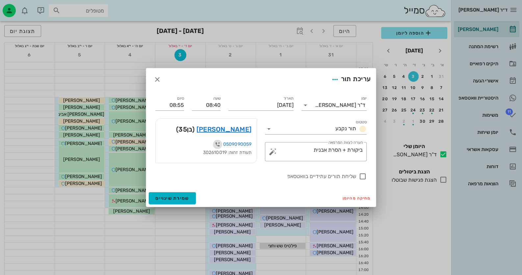
click at [217, 145] on icon "button" at bounding box center [218, 144] width 8 height 8
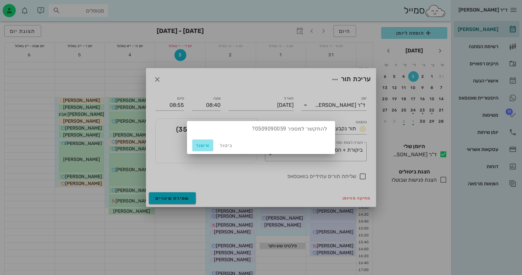
click at [202, 146] on span "אישור" at bounding box center [203, 146] width 16 height 6
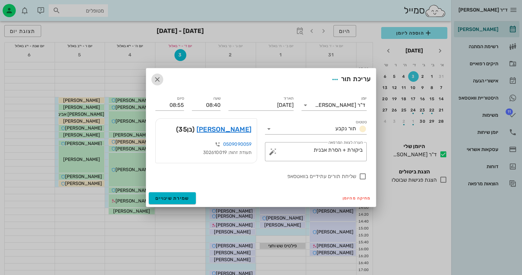
click at [159, 79] on icon "button" at bounding box center [157, 79] width 8 height 8
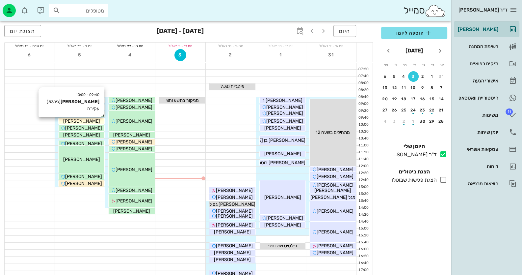
click at [87, 120] on span "[PERSON_NAME]" at bounding box center [81, 121] width 37 height 6
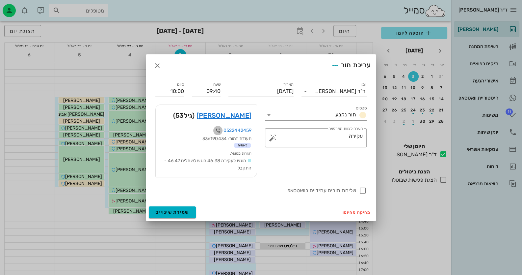
click at [216, 131] on icon "button" at bounding box center [218, 130] width 8 height 8
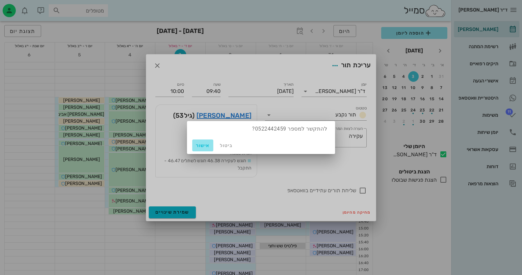
click at [201, 145] on span "אישור" at bounding box center [203, 146] width 16 height 6
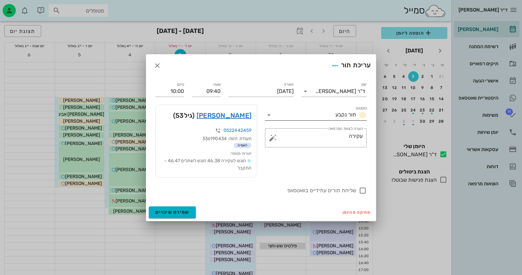
click at [268, 113] on icon at bounding box center [269, 115] width 8 height 8
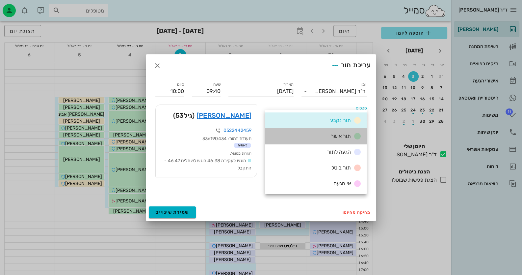
click at [343, 136] on span "תור אושר" at bounding box center [341, 136] width 20 height 6
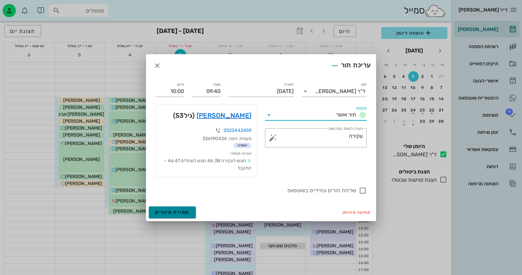
click at [181, 211] on span "שמירת שינויים" at bounding box center [172, 212] width 34 height 6
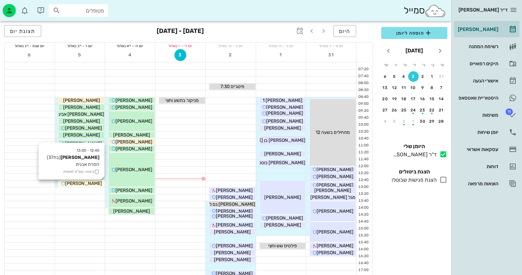
click at [89, 184] on span "[PERSON_NAME]" at bounding box center [83, 183] width 37 height 6
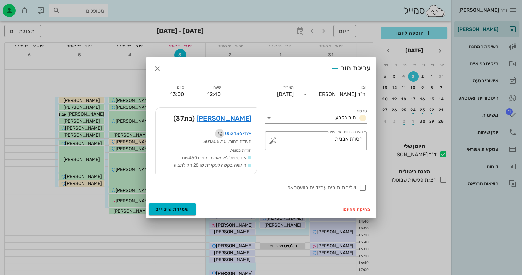
click at [220, 134] on icon "button" at bounding box center [220, 133] width 8 height 8
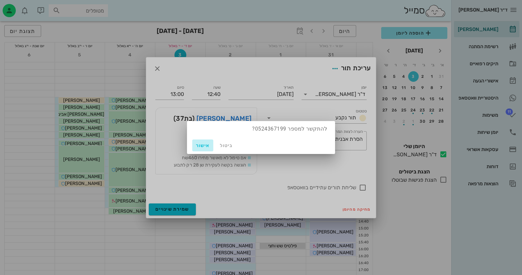
click at [201, 146] on span "אישור" at bounding box center [203, 146] width 16 height 6
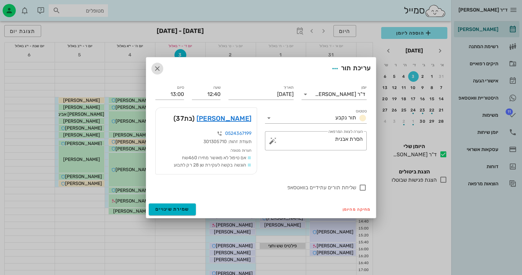
click at [157, 66] on icon "button" at bounding box center [157, 69] width 8 height 8
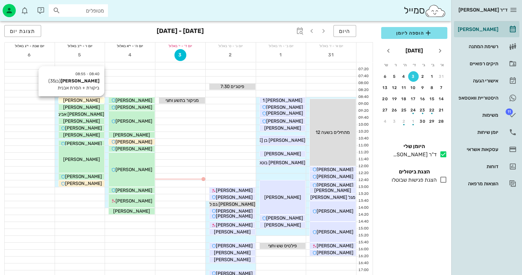
click at [86, 100] on span "[PERSON_NAME]" at bounding box center [81, 100] width 37 height 6
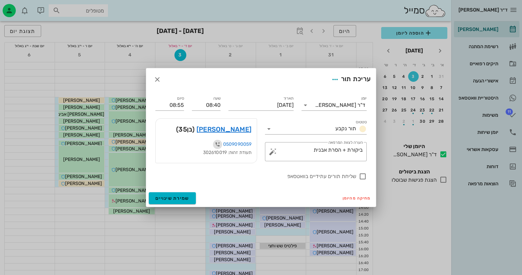
click at [216, 144] on icon "button" at bounding box center [218, 144] width 8 height 8
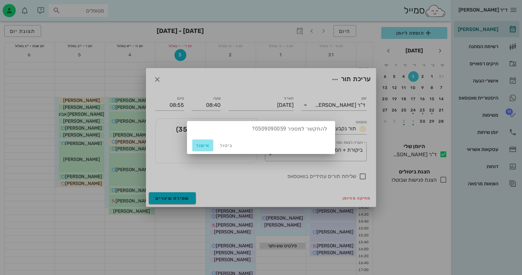
click at [203, 145] on span "אישור" at bounding box center [203, 146] width 16 height 6
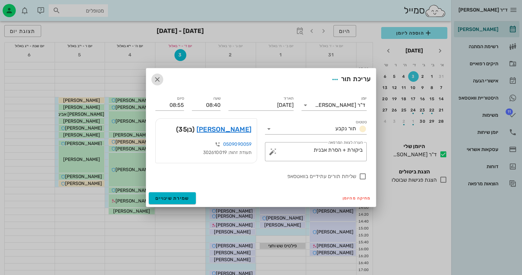
click at [158, 80] on icon "button" at bounding box center [157, 79] width 8 height 8
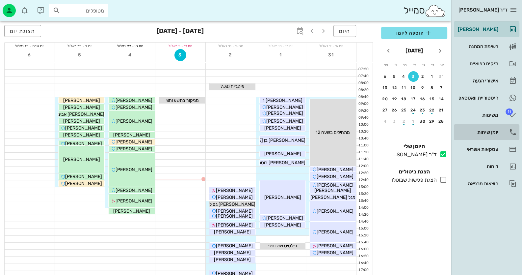
click at [492, 136] on div "יומן שיחות" at bounding box center [478, 132] width 42 height 11
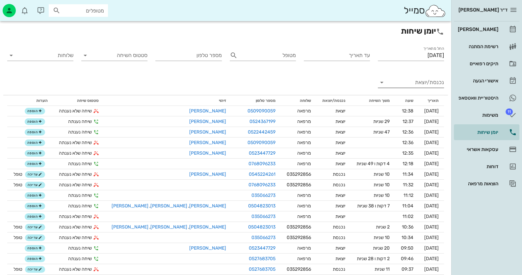
click at [428, 79] on input "נכנסת/יוצאת" at bounding box center [416, 82] width 56 height 11
click at [428, 87] on div "נכנסת" at bounding box center [423, 88] width 14 height 16
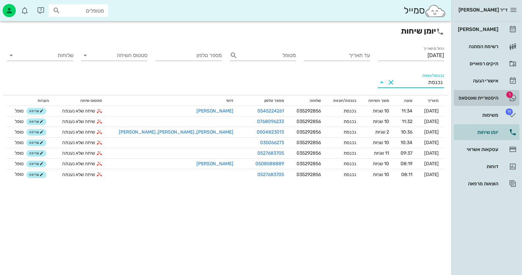
click at [479, 98] on div "היסטוריית וואטסאפ" at bounding box center [478, 97] width 42 height 5
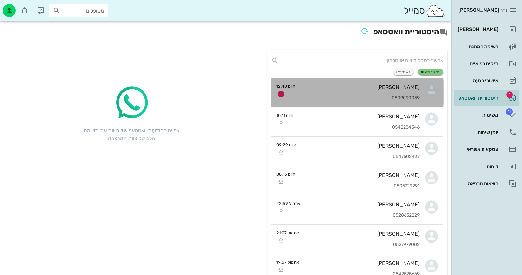
click at [379, 87] on div "[PERSON_NAME]" at bounding box center [360, 87] width 119 height 6
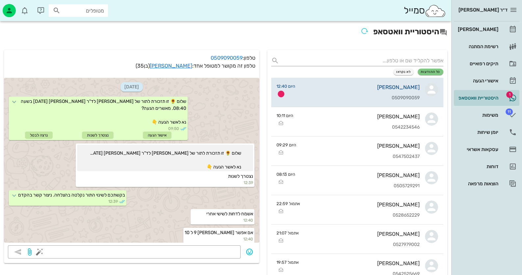
scroll to position [21, 0]
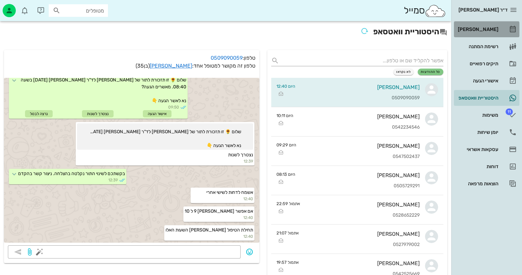
click at [491, 29] on div "[PERSON_NAME]" at bounding box center [478, 29] width 42 height 5
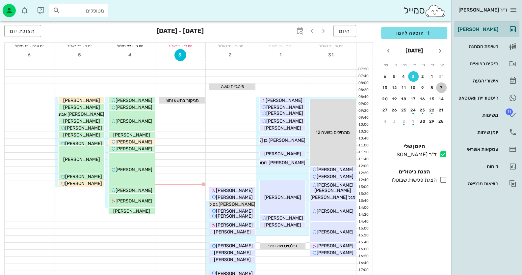
click at [440, 87] on div "7" at bounding box center [441, 87] width 11 height 5
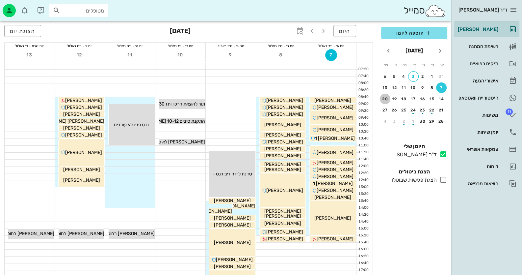
click at [386, 98] on div "20" at bounding box center [385, 98] width 11 height 5
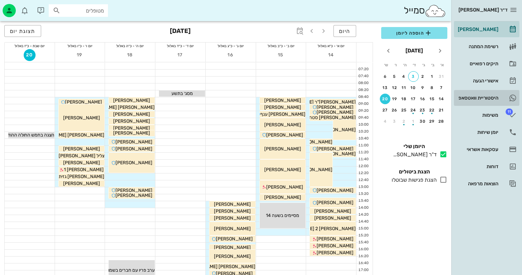
click at [486, 97] on div "היסטוריית וואטסאפ" at bounding box center [478, 97] width 42 height 5
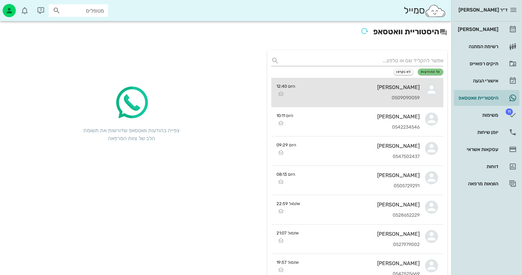
click at [359, 93] on div "[PERSON_NAME] 0509090059" at bounding box center [360, 92] width 119 height 29
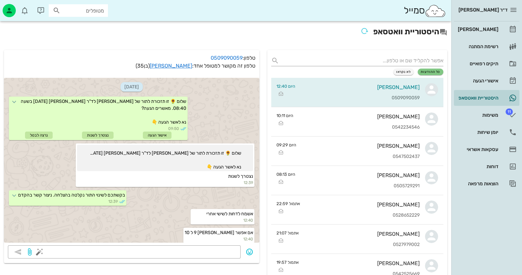
scroll to position [21, 0]
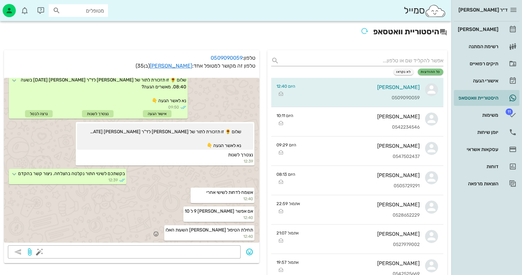
click at [201, 241] on div "תחילת הטיפול [PERSON_NAME] השעות האלו 12:40" at bounding box center [131, 233] width 255 height 19
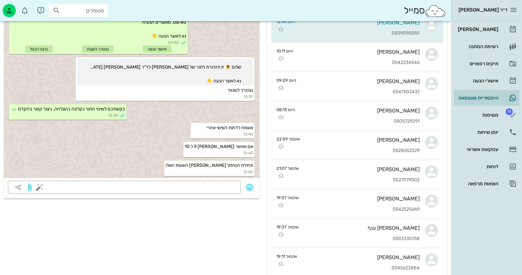
scroll to position [10, 0]
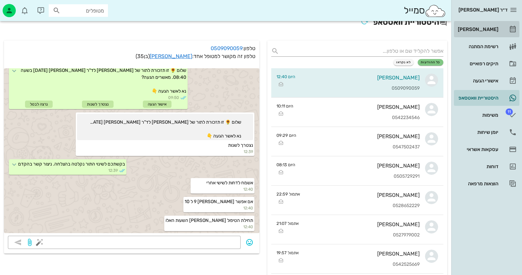
click at [488, 29] on div "[PERSON_NAME]" at bounding box center [478, 29] width 42 height 5
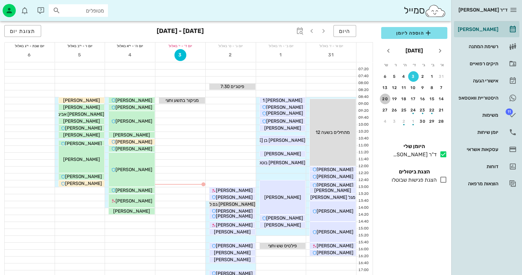
click at [386, 101] on button "20" at bounding box center [385, 98] width 11 height 11
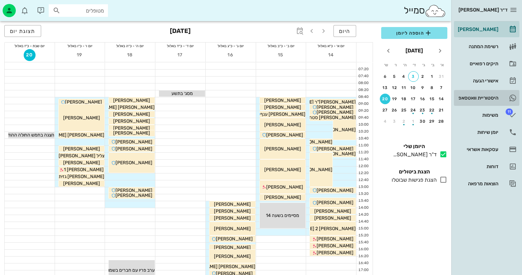
click at [487, 95] on div "היסטוריית וואטסאפ" at bounding box center [478, 97] width 42 height 5
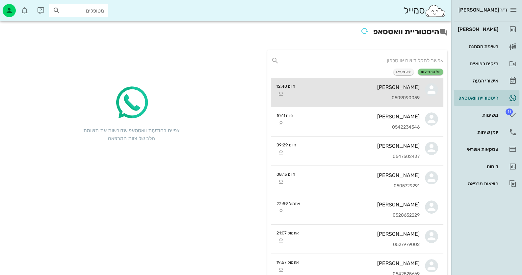
click at [383, 87] on div "[PERSON_NAME]" at bounding box center [360, 87] width 119 height 6
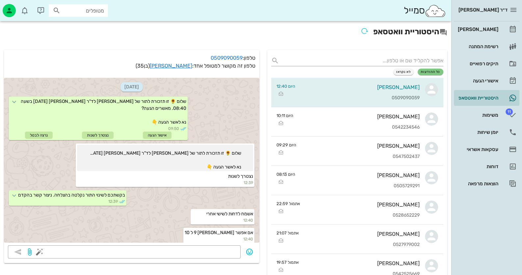
scroll to position [21, 0]
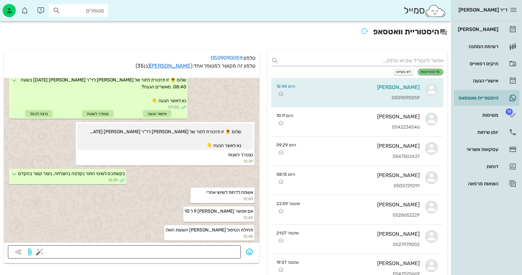
click at [226, 255] on textarea at bounding box center [139, 252] width 196 height 11
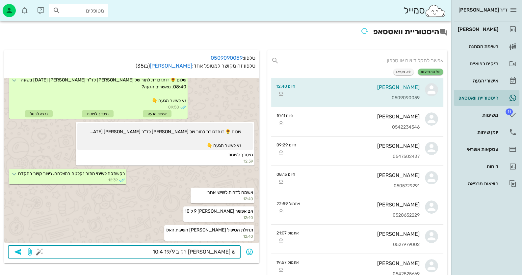
type textarea "יש [PERSON_NAME] רק ב [DATE] 10:40"
click at [19, 252] on icon "button" at bounding box center [18, 252] width 8 height 8
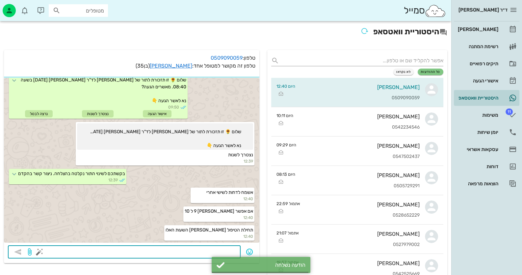
scroll to position [40, 0]
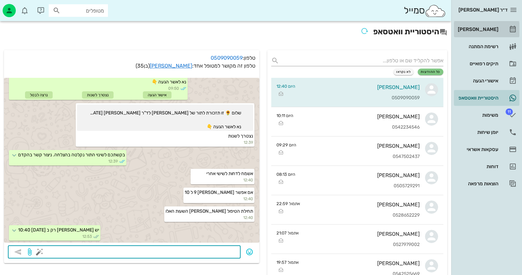
click at [489, 28] on div "[PERSON_NAME]" at bounding box center [478, 29] width 42 height 5
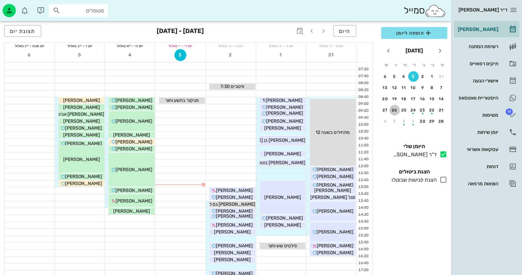
click at [395, 108] on div "26" at bounding box center [394, 110] width 11 height 5
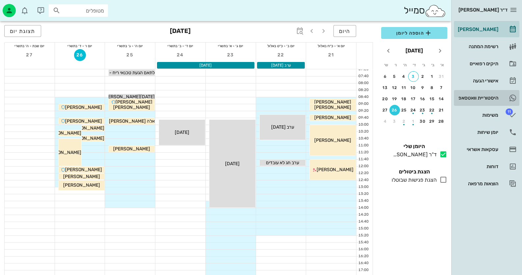
click at [490, 98] on div "היסטוריית וואטסאפ" at bounding box center [478, 97] width 42 height 5
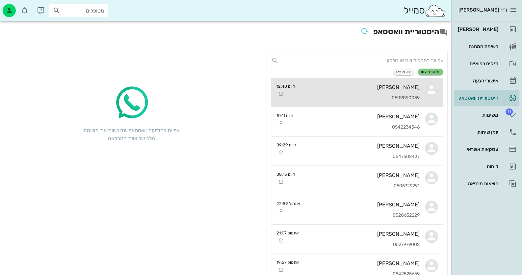
click at [393, 98] on div "0509090059" at bounding box center [360, 98] width 119 height 6
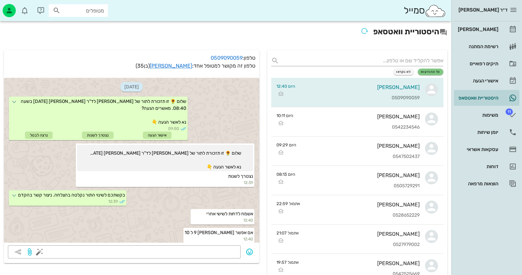
scroll to position [40, 0]
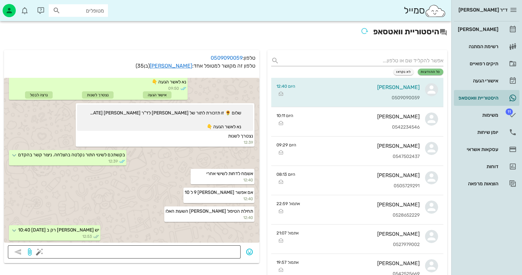
click at [188, 250] on textarea at bounding box center [139, 252] width 196 height 11
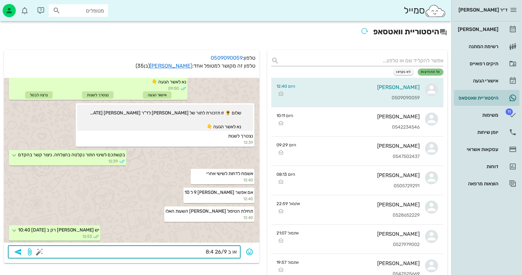
type textarea "או ב [DATE] 8:40"
click at [18, 252] on icon "button" at bounding box center [18, 252] width 8 height 8
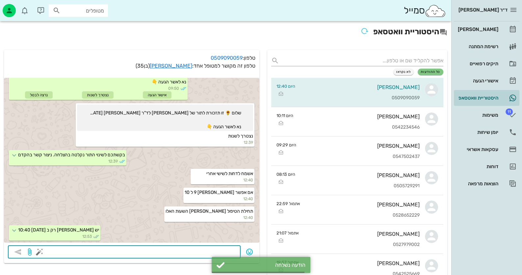
scroll to position [59, 0]
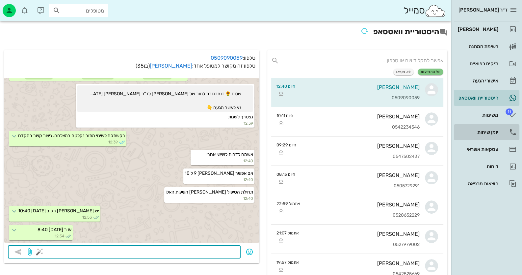
click at [490, 133] on div "יומן שיחות" at bounding box center [478, 131] width 42 height 5
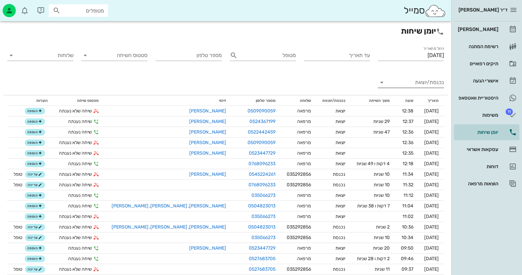
click at [431, 83] on input "נכנסת/יוצאת" at bounding box center [416, 82] width 56 height 11
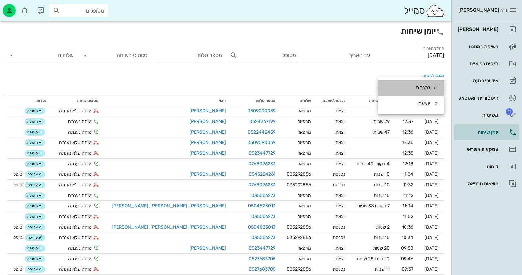
click at [427, 89] on div "נכנסת" at bounding box center [423, 88] width 14 height 16
